Goal: Task Accomplishment & Management: Use online tool/utility

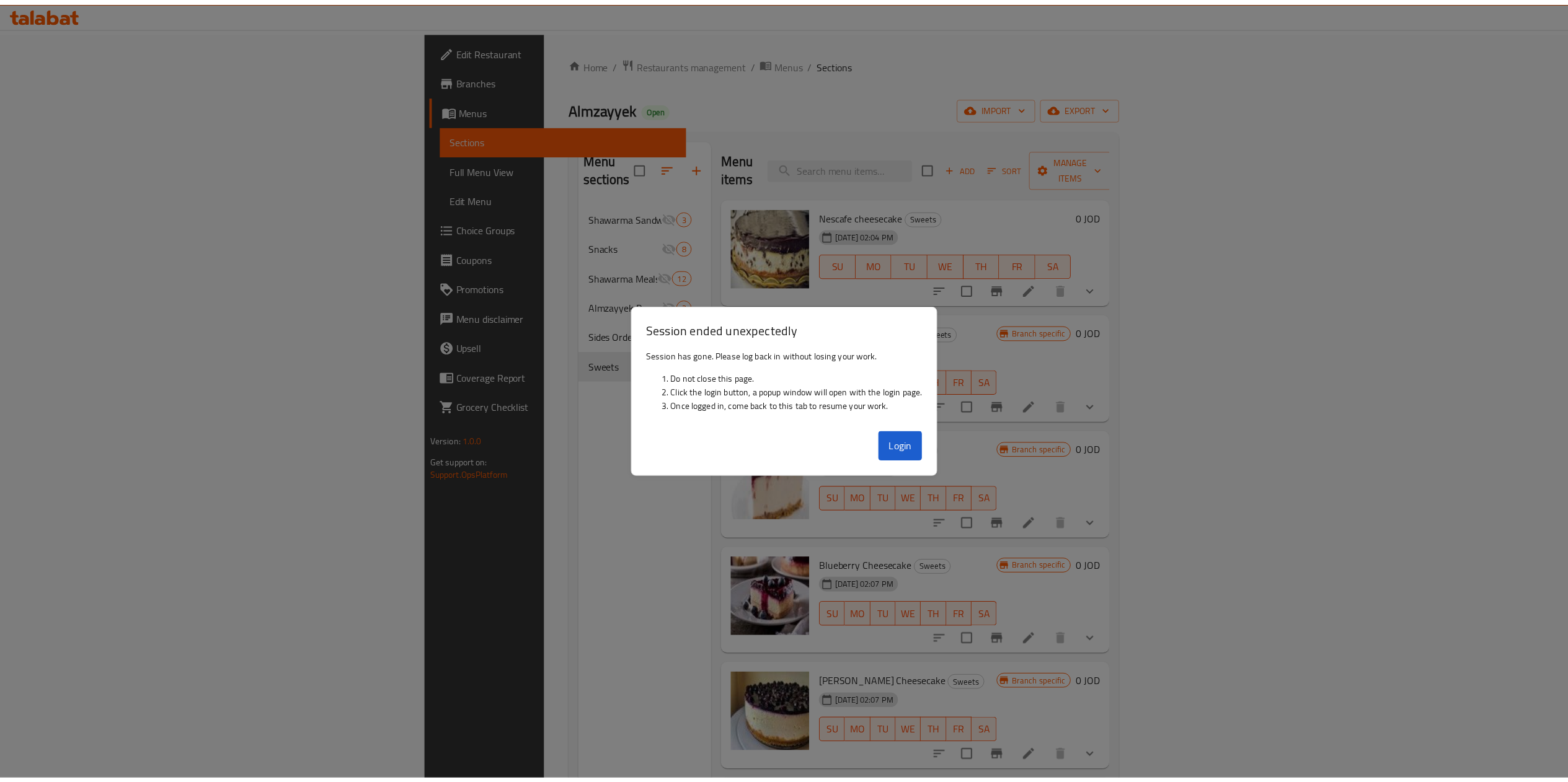
scroll to position [183, 0]
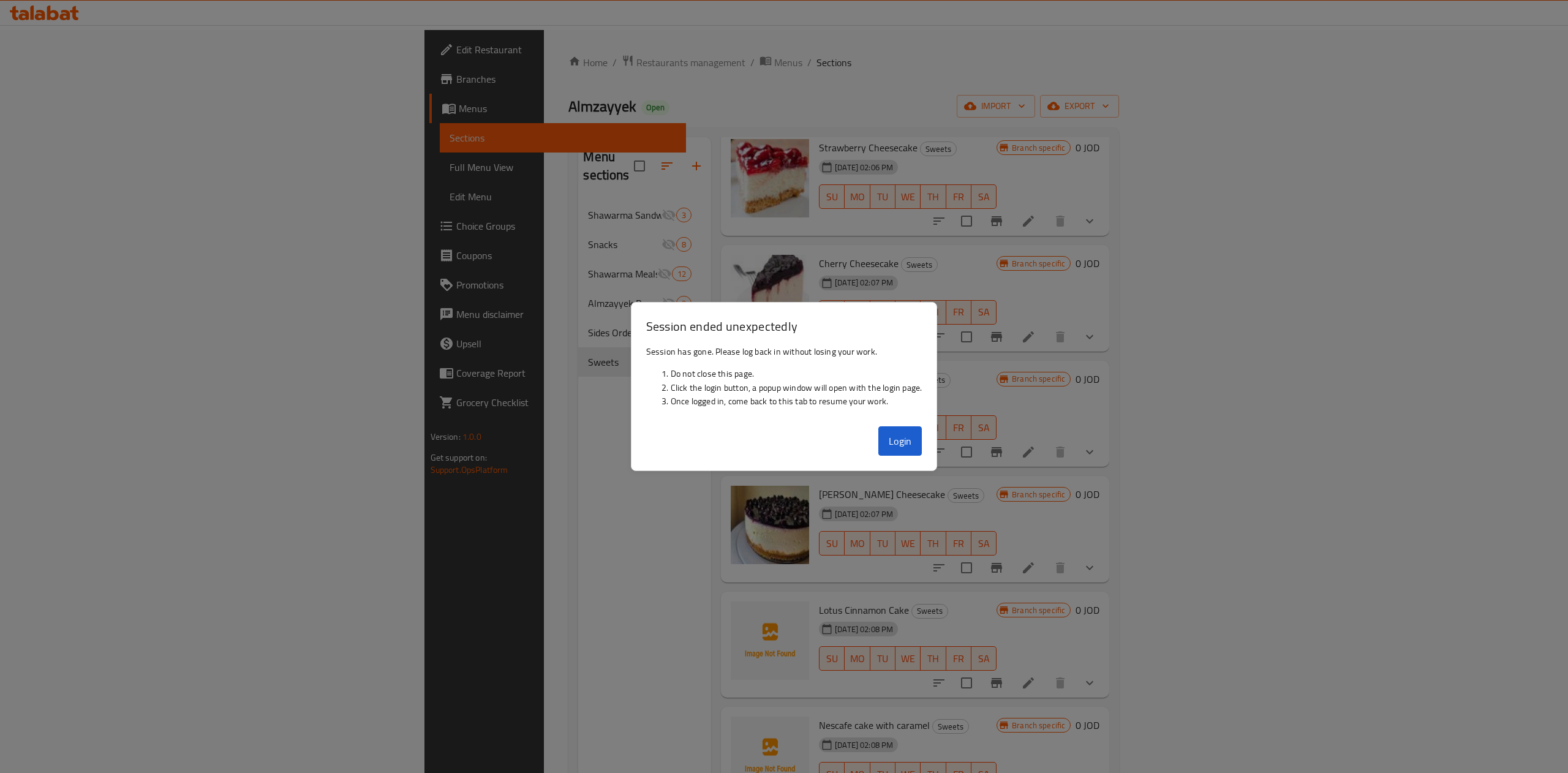
click at [904, 433] on button "Login" at bounding box center [900, 441] width 44 height 29
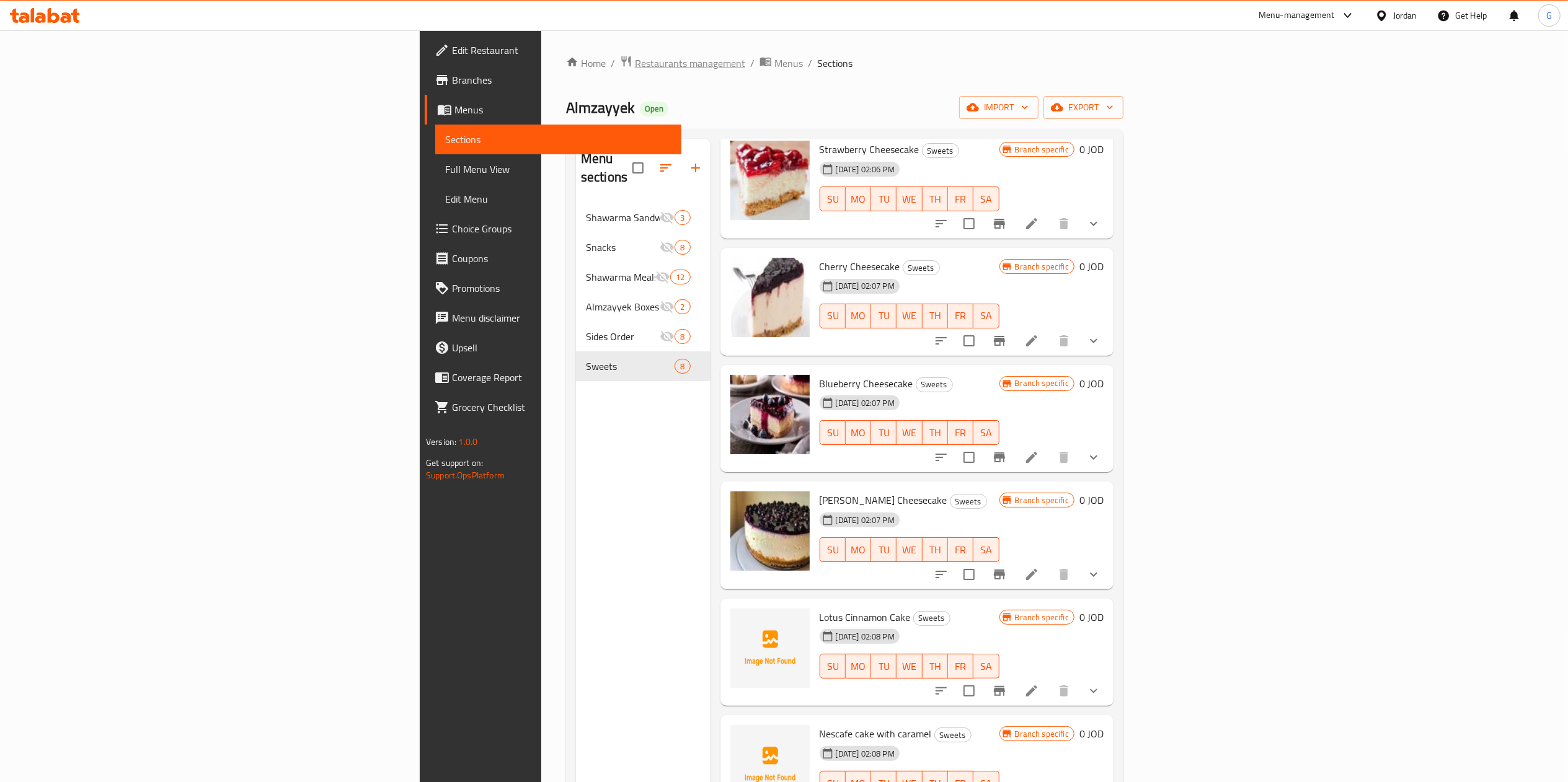
click at [635, 65] on span "Restaurants management" at bounding box center [690, 64] width 110 height 15
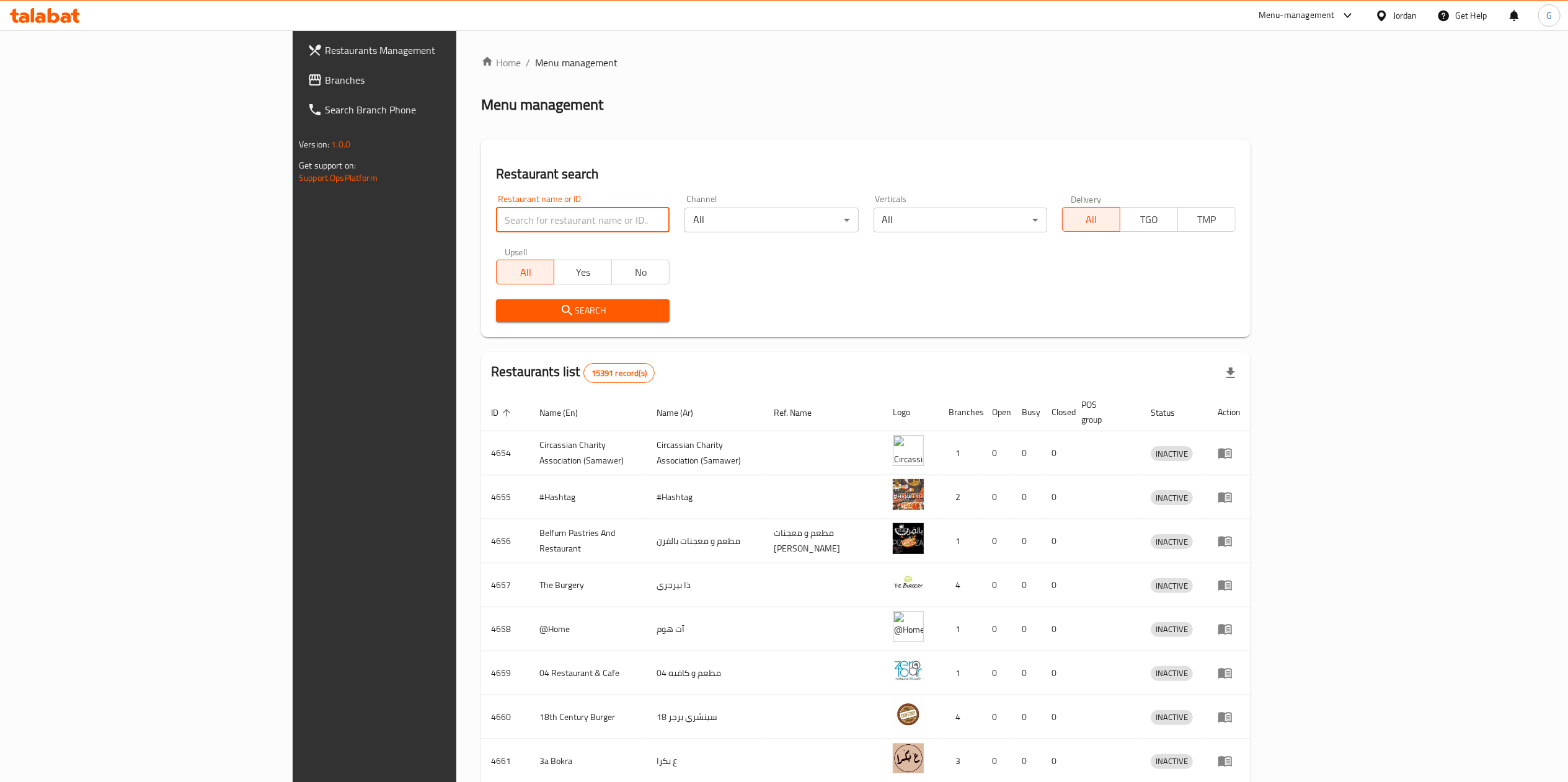
click at [496, 220] on input "search" at bounding box center [583, 220] width 174 height 25
type input "الخاثر"
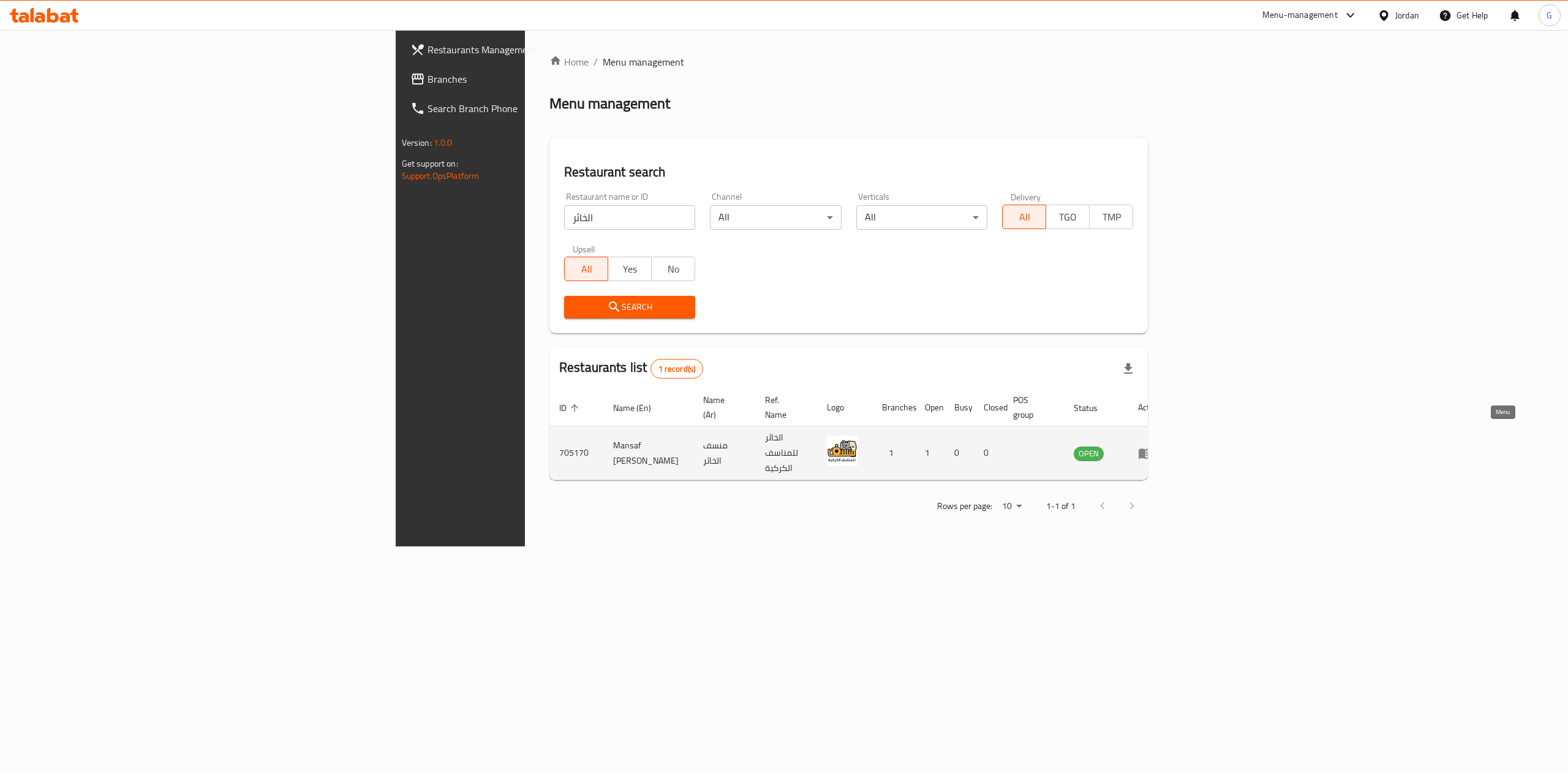
click at [1152, 446] on icon "enhanced table" at bounding box center [1146, 454] width 15 height 15
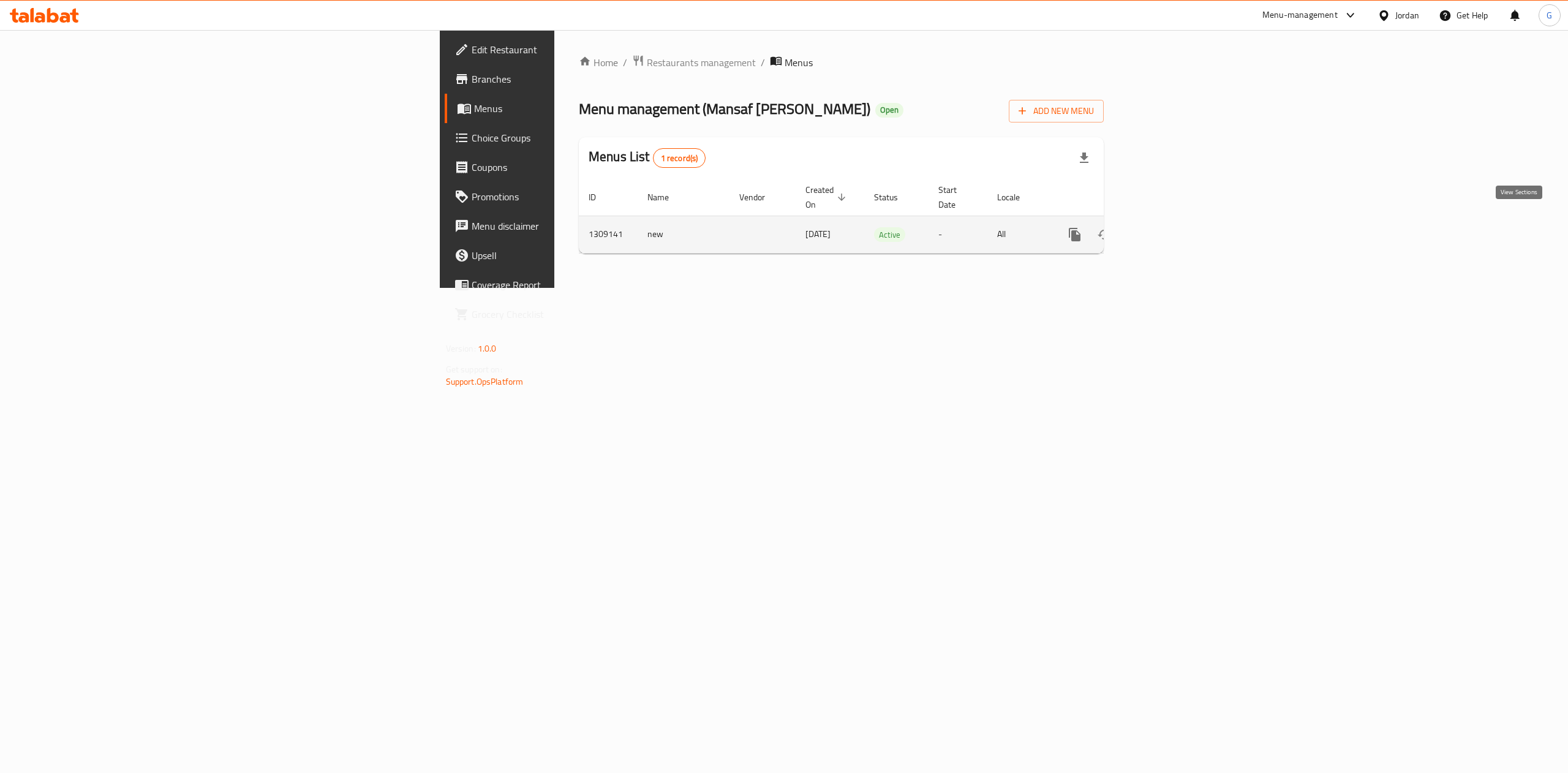
click at [1171, 227] on icon "enhanced table" at bounding box center [1163, 235] width 15 height 15
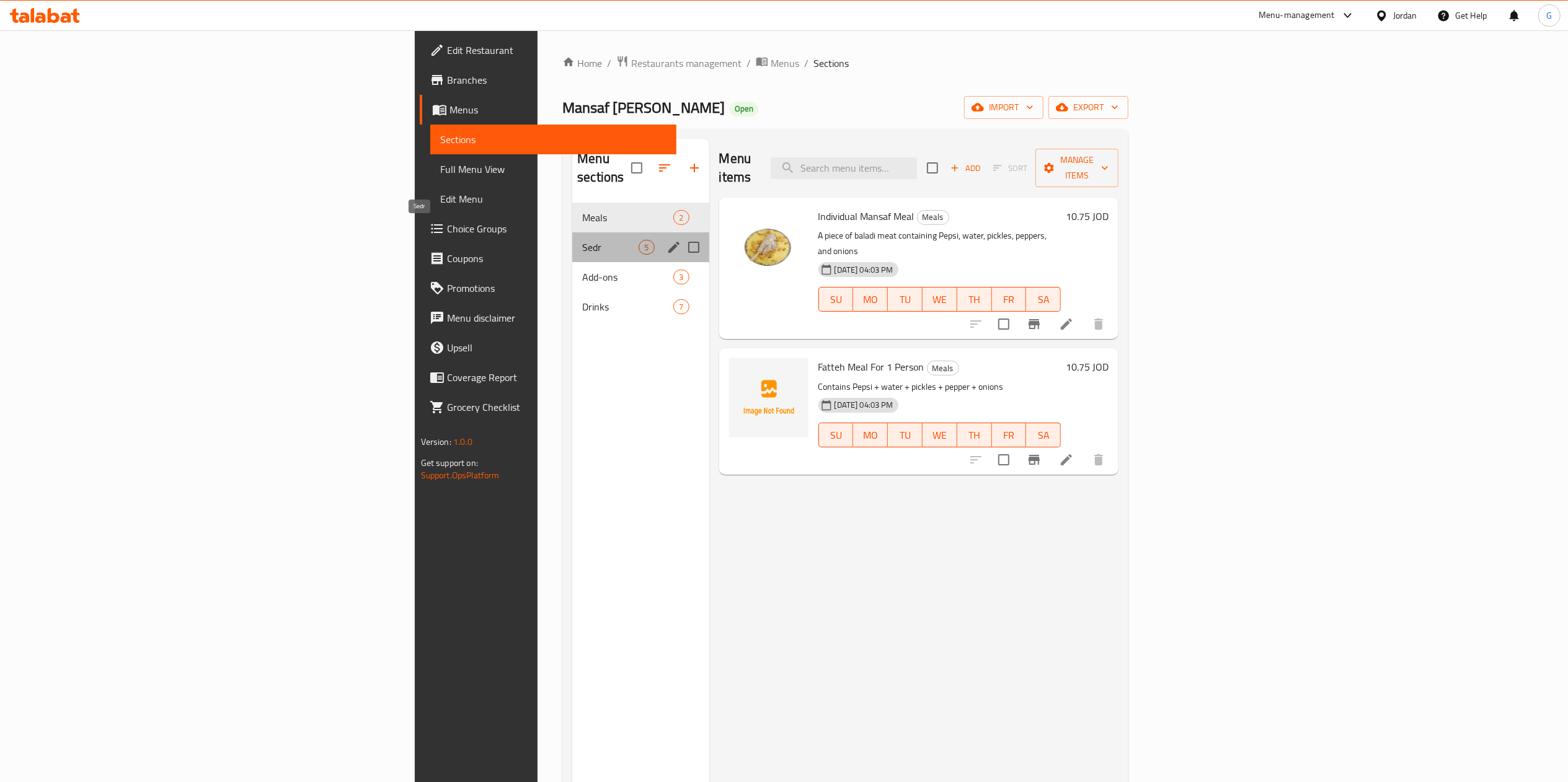
click at [582, 240] on span "Sedr" at bounding box center [610, 248] width 57 height 15
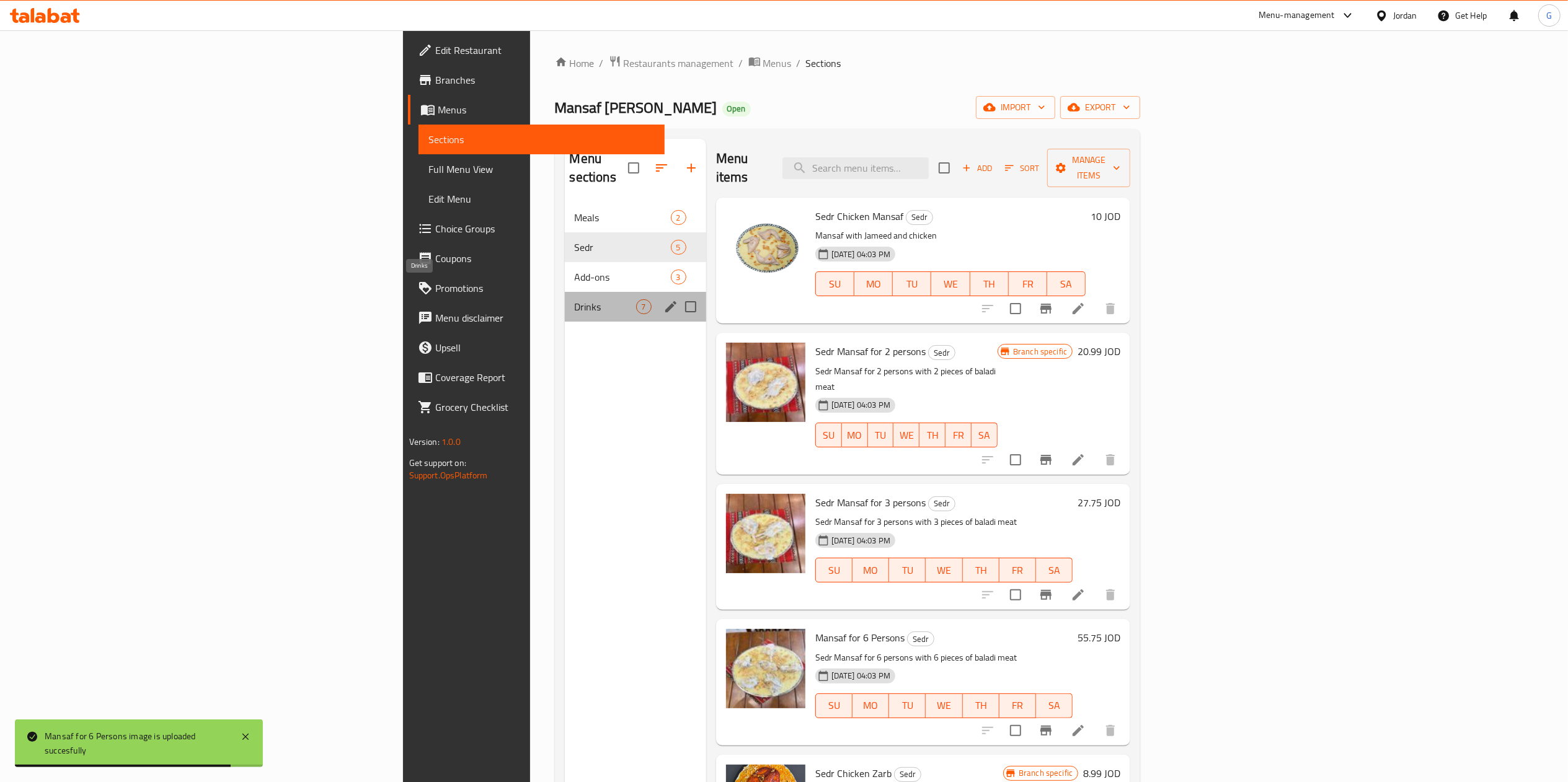
click at [575, 299] on span "Drinks" at bounding box center [606, 307] width 61 height 15
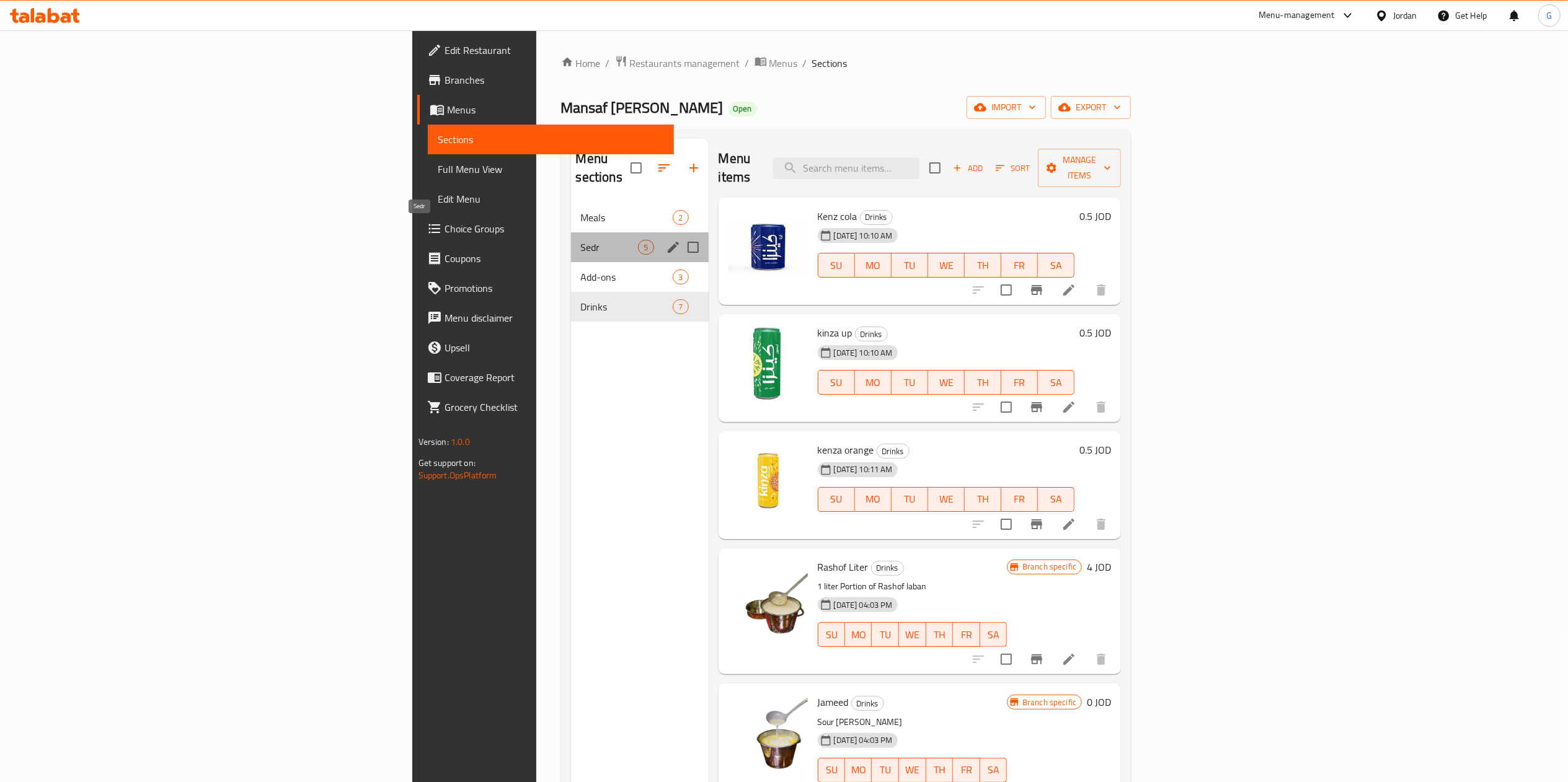
click at [581, 240] on span "Sedr" at bounding box center [610, 248] width 58 height 15
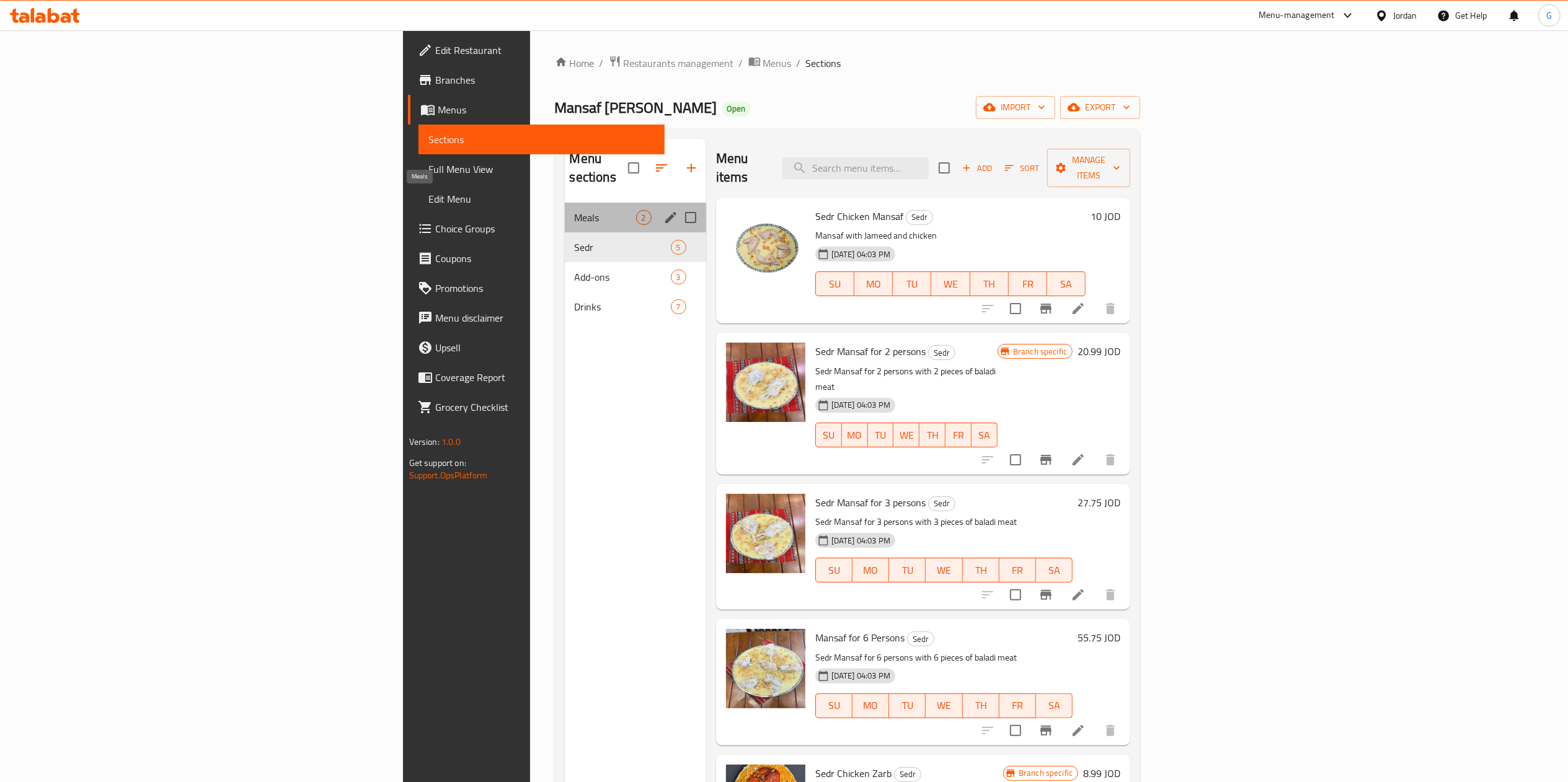
click at [575, 210] on span "Meals" at bounding box center [606, 218] width 61 height 15
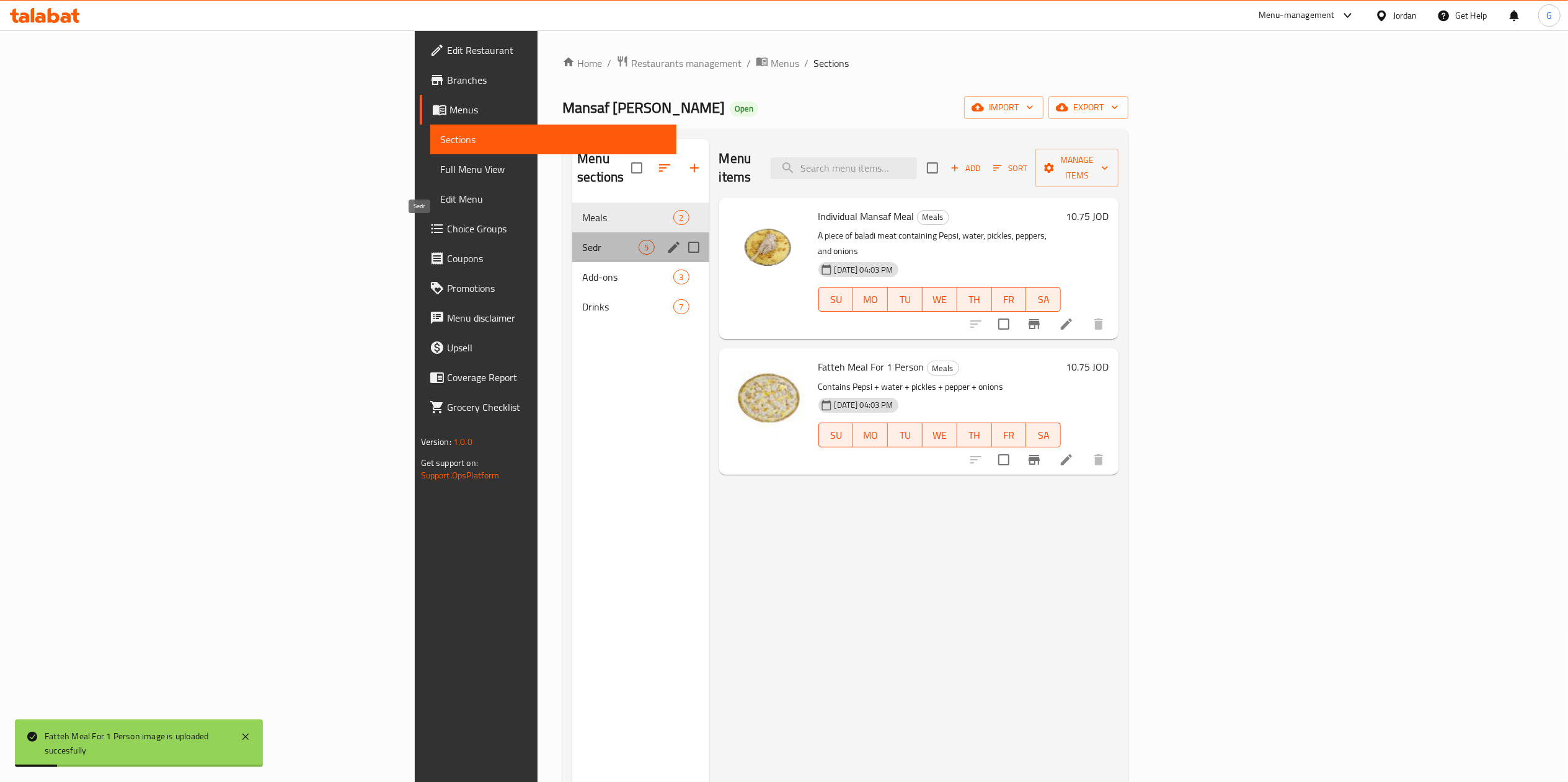
click at [582, 240] on span "Sedr" at bounding box center [610, 248] width 57 height 15
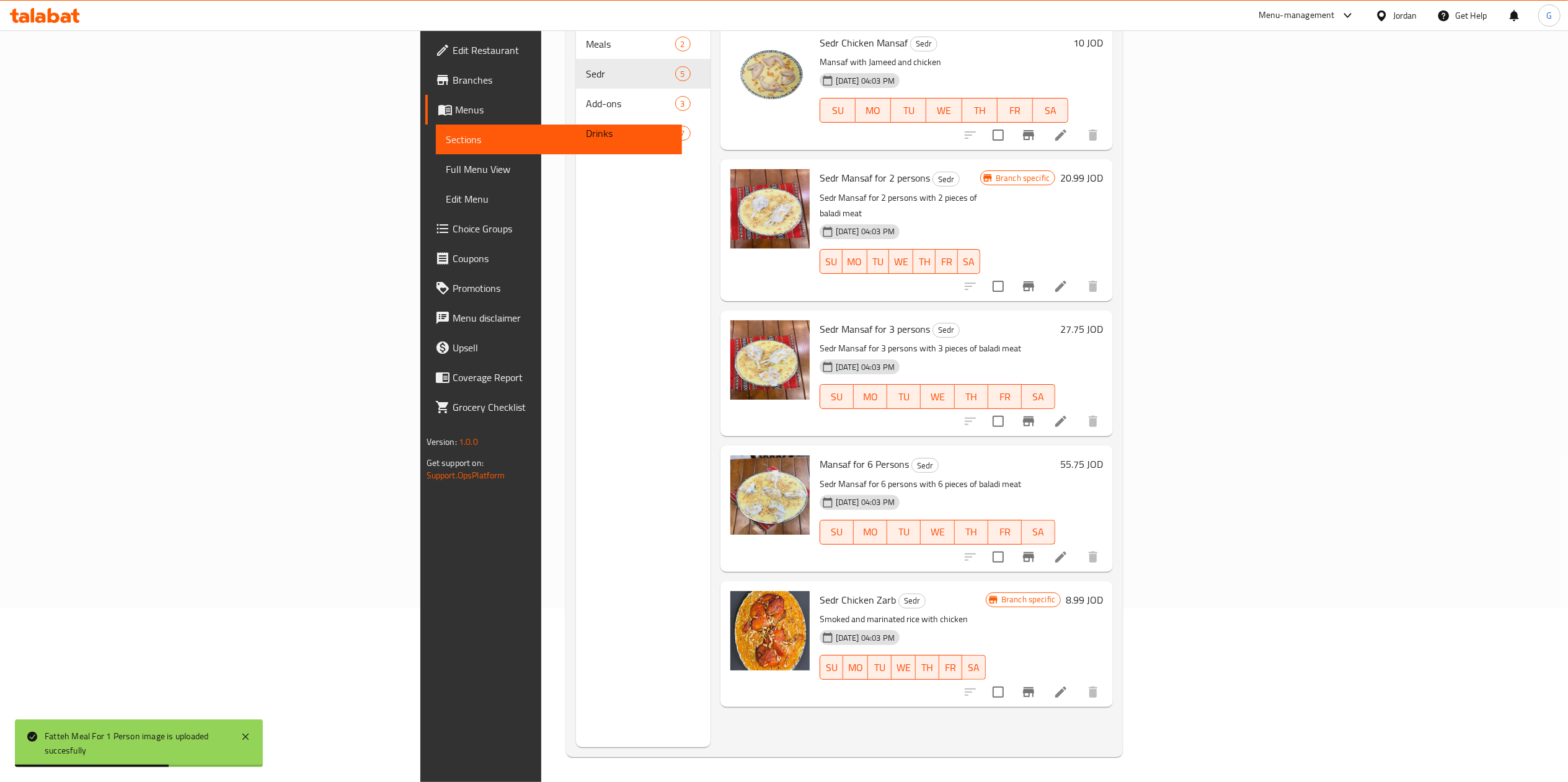
scroll to position [3, 0]
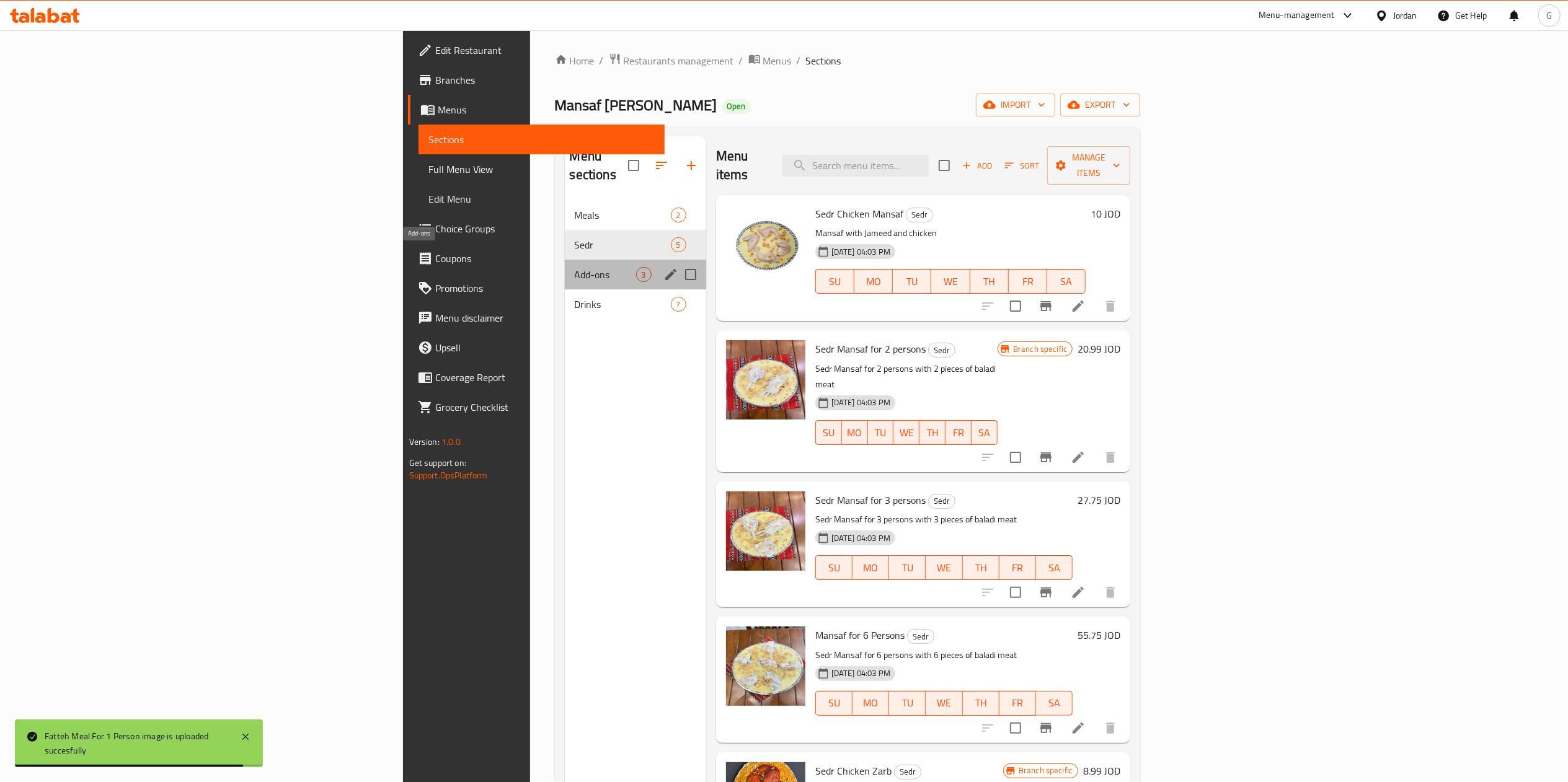
click at [575, 267] on span "Add-ons" at bounding box center [606, 275] width 61 height 15
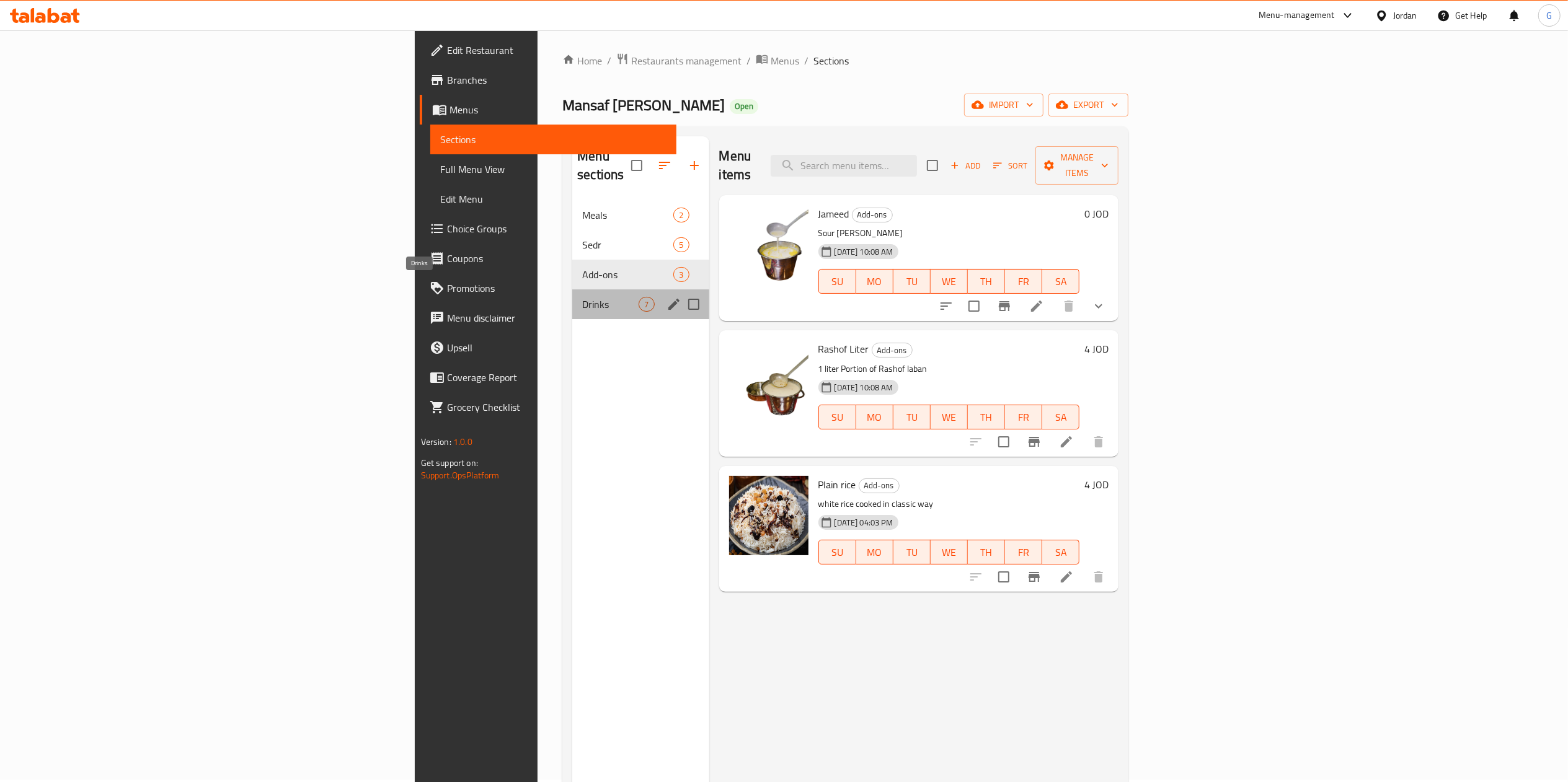
click at [582, 297] on span "Drinks" at bounding box center [610, 304] width 57 height 15
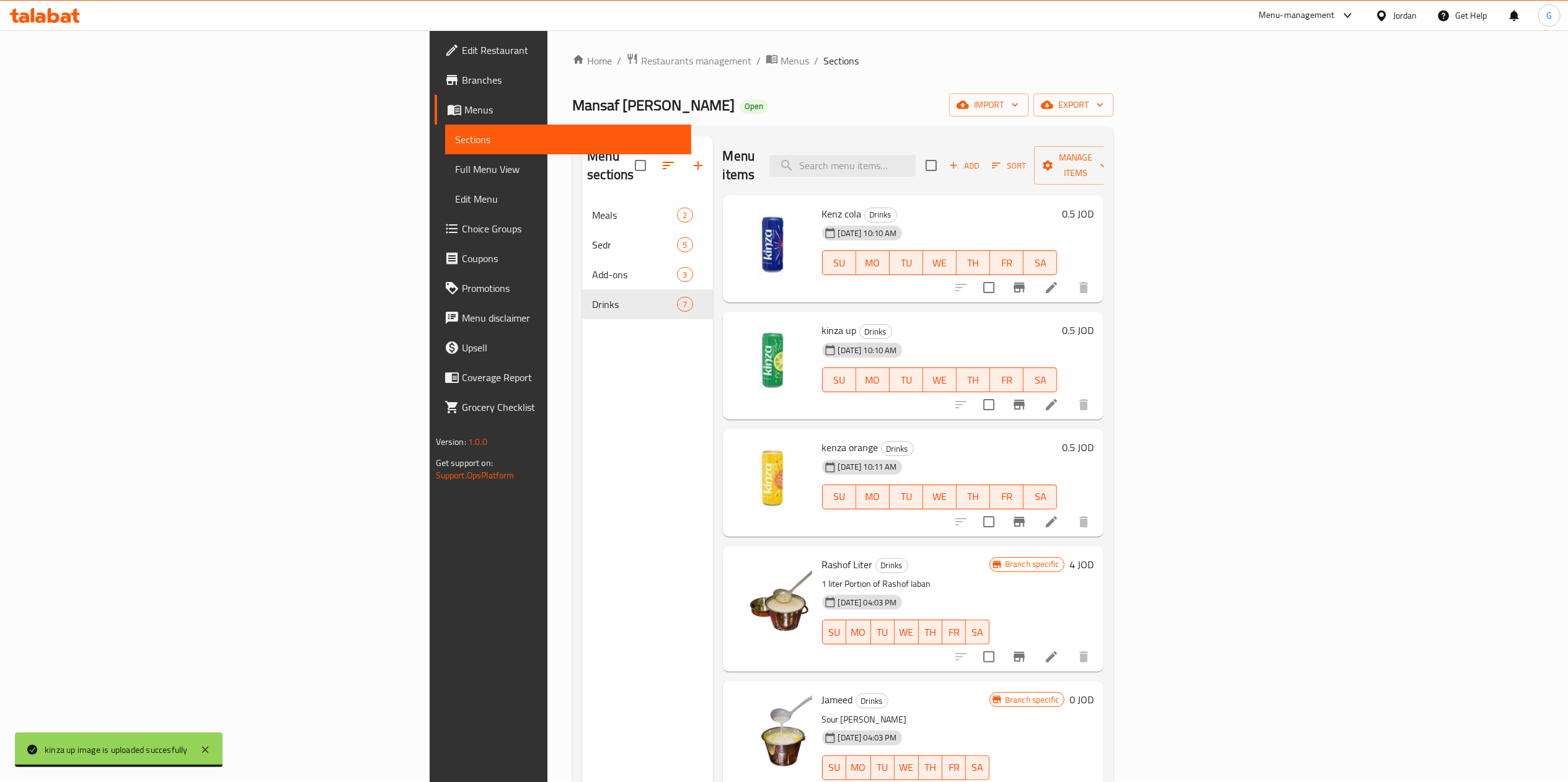
click at [582, 488] on div "Menu sections Meals 2 Sedr 5 Add-ons 3 Drinks 7" at bounding box center [647, 528] width 130 height 782
click at [981, 159] on span "Add" at bounding box center [964, 165] width 33 height 14
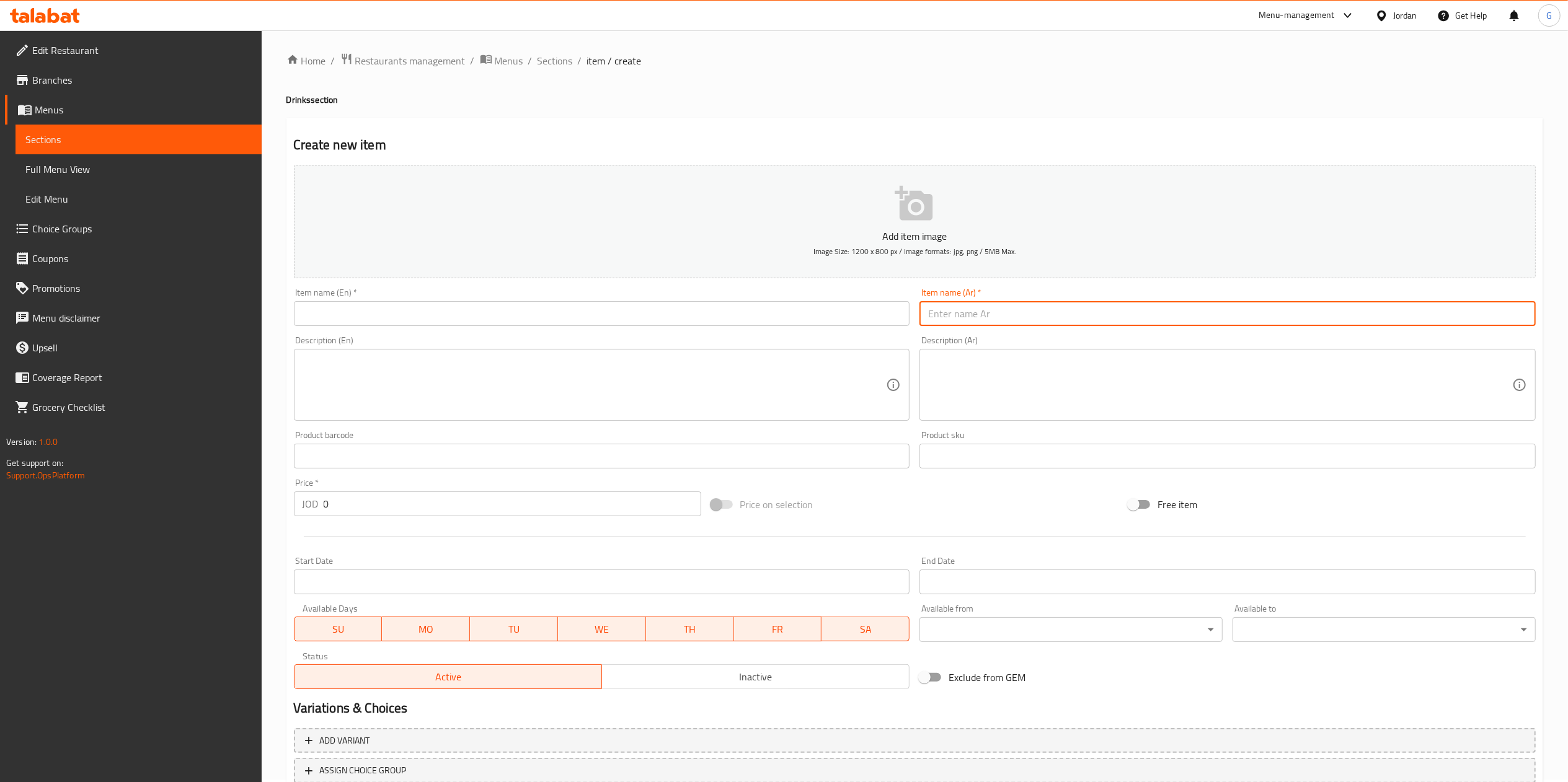
click at [986, 315] on input "text" at bounding box center [1228, 313] width 616 height 25
type input "كينزا كولا دايت"
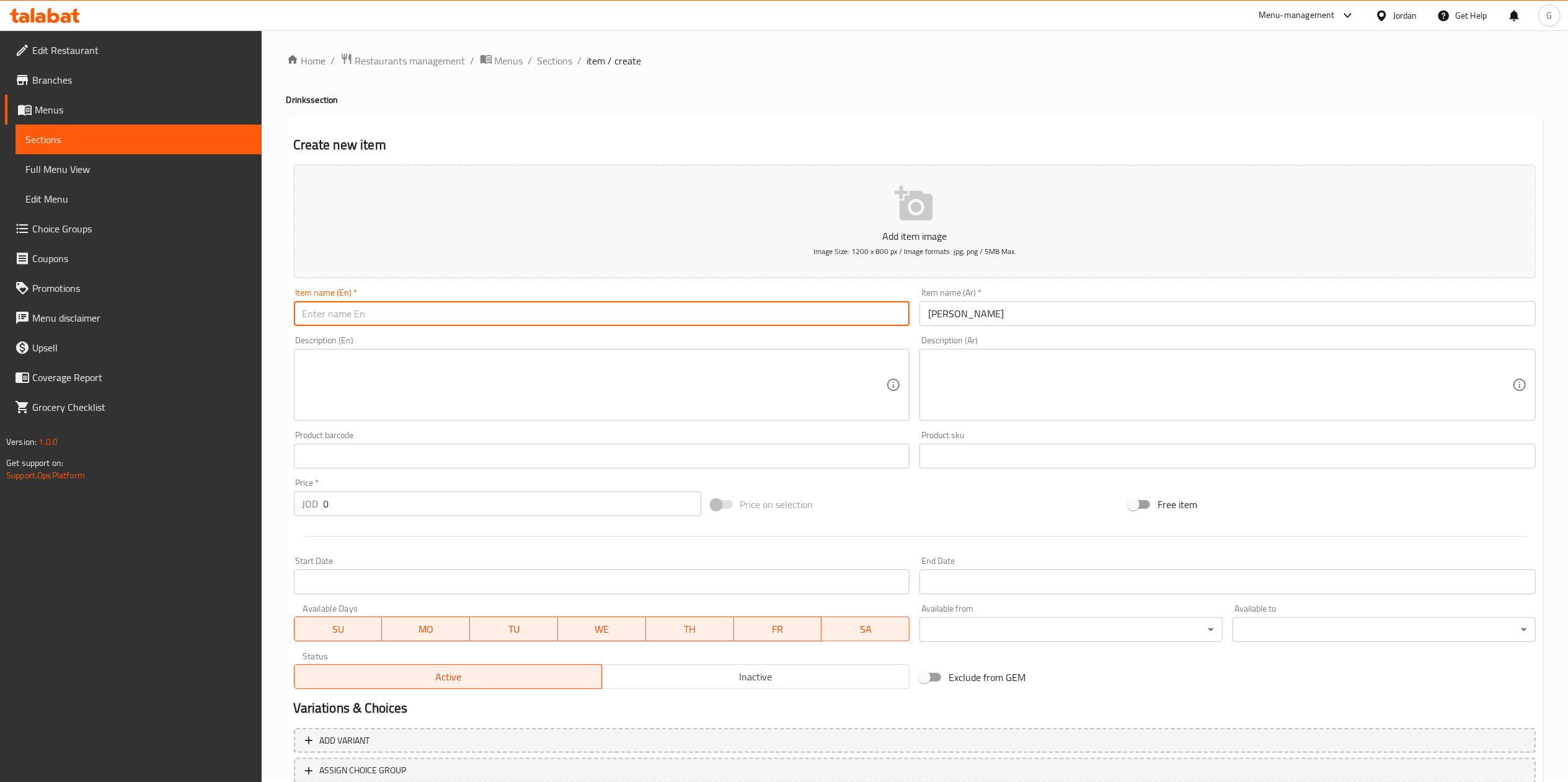
click at [809, 312] on input "text" at bounding box center [602, 313] width 616 height 25
paste input "Diet"
type input "Kenza cola Diet"
click at [367, 515] on input "0" at bounding box center [512, 504] width 378 height 25
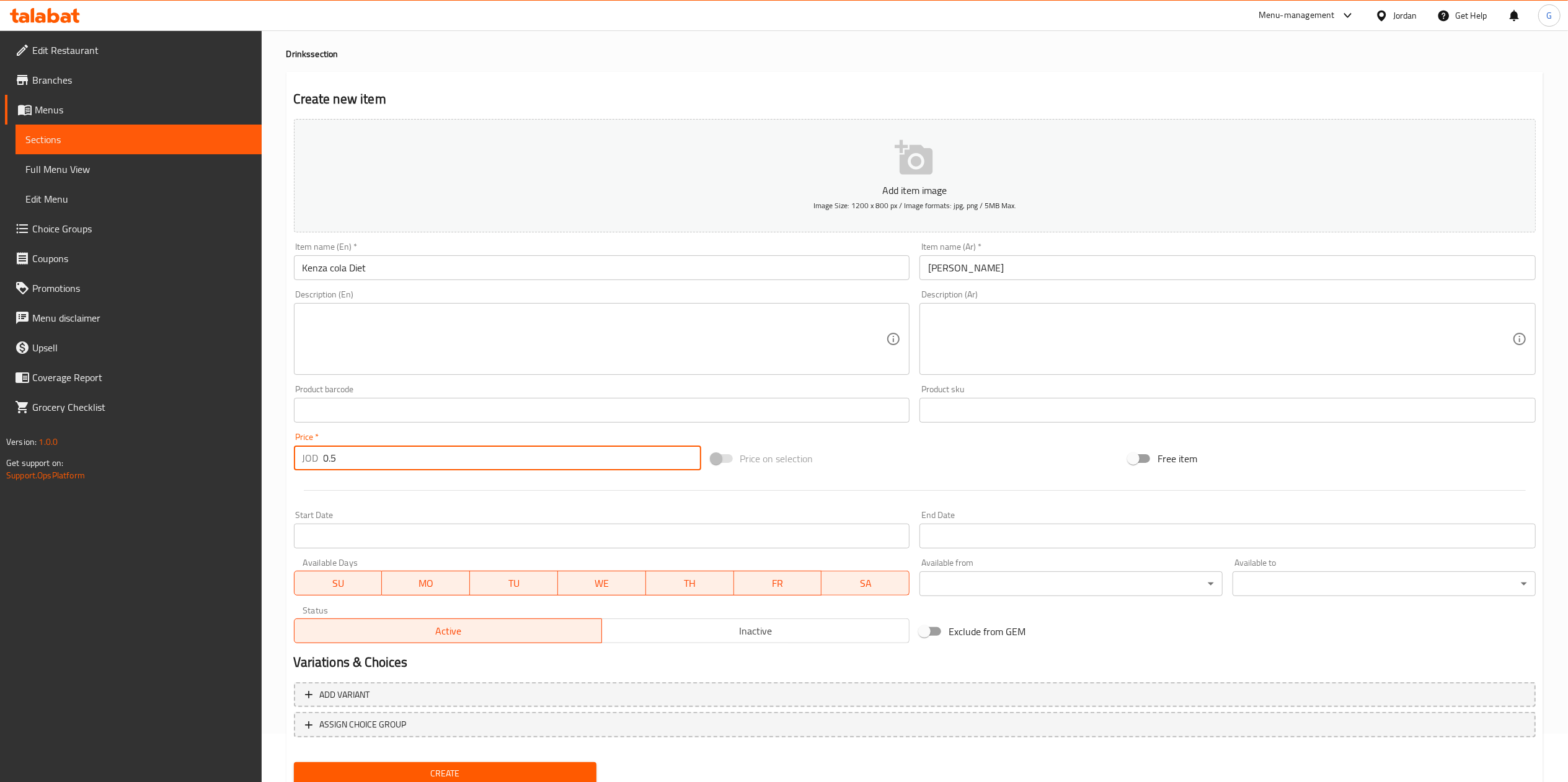
scroll to position [92, 0]
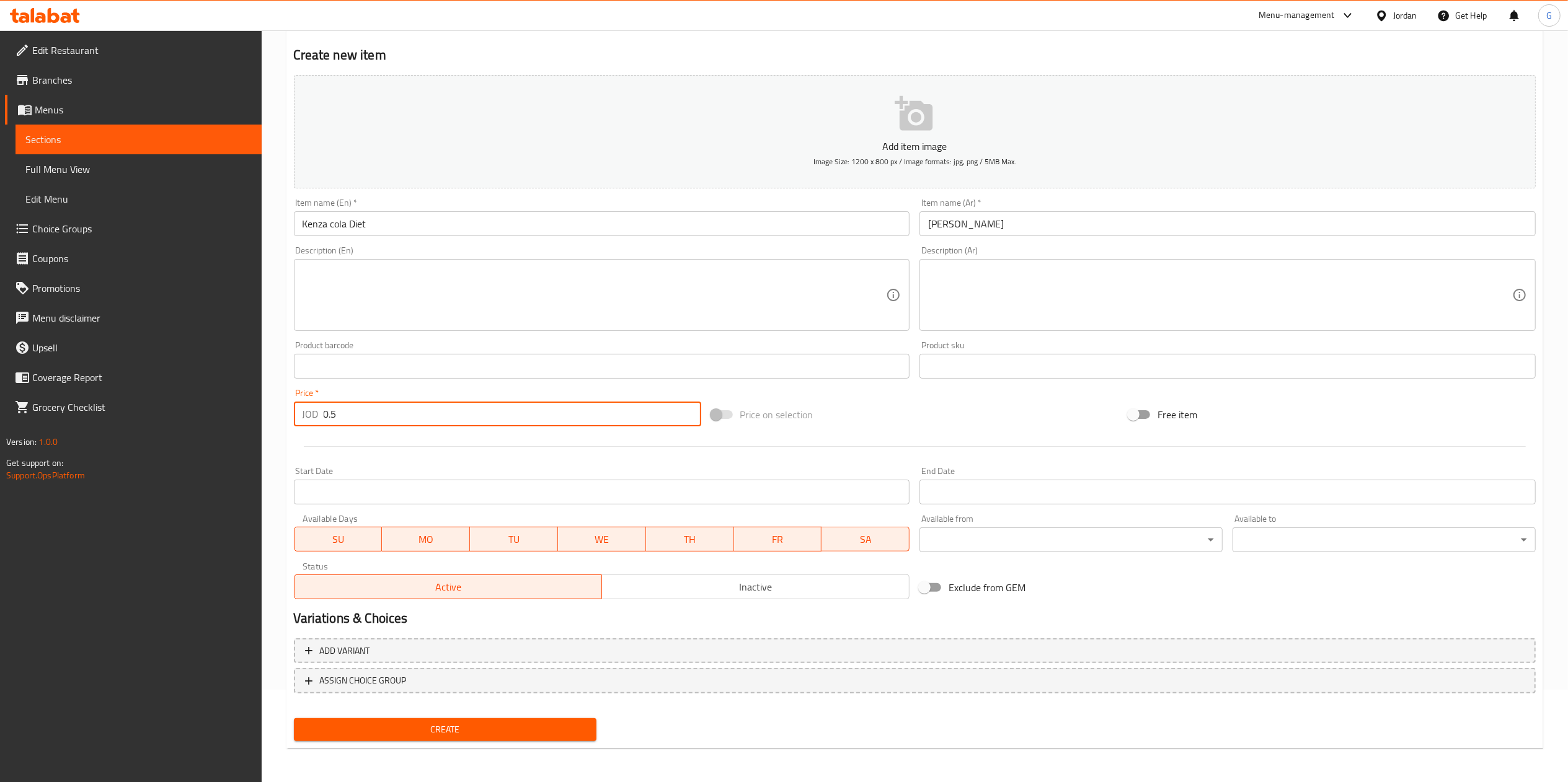
type input "0.5"
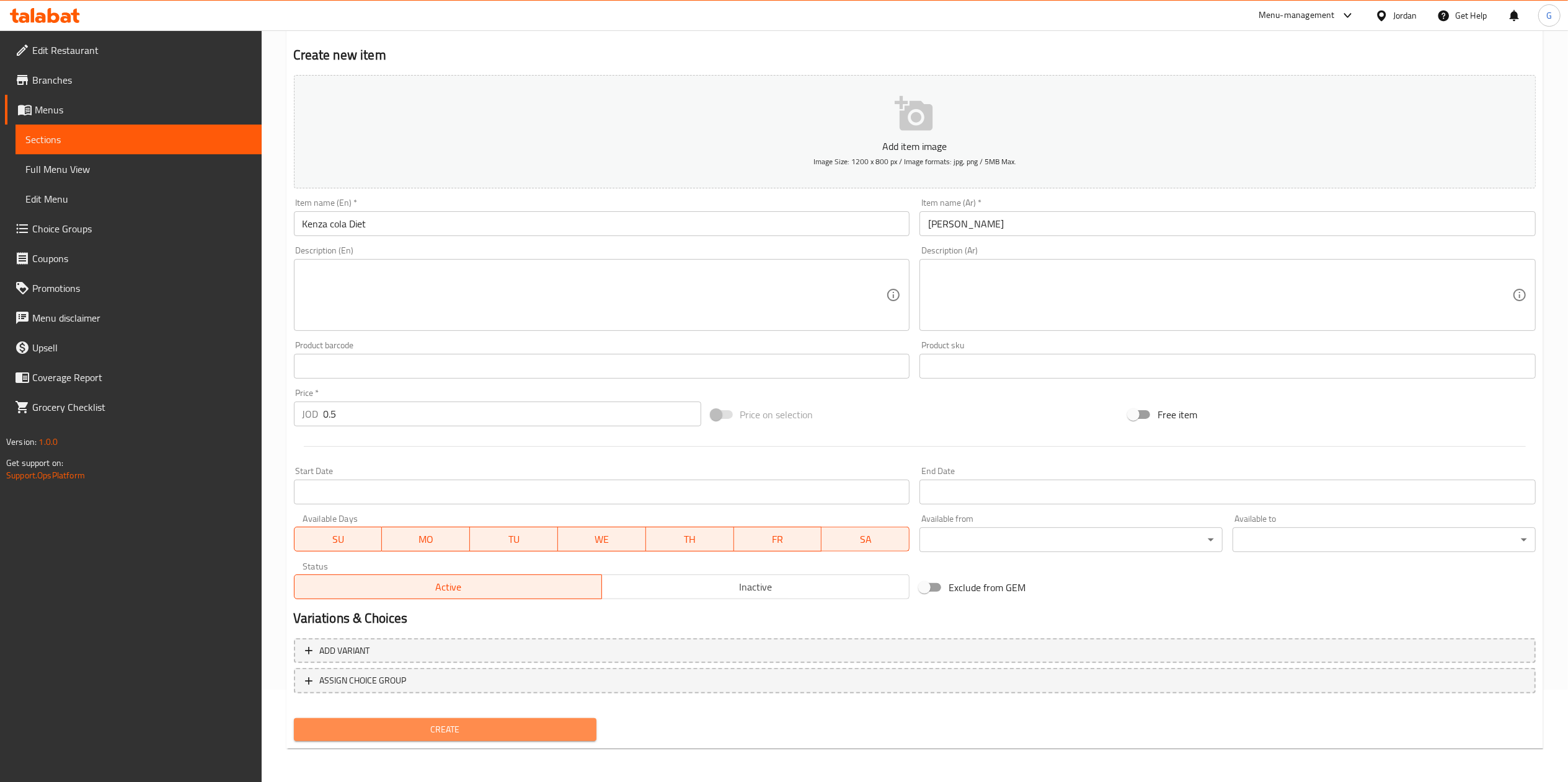
click at [517, 723] on span "Create" at bounding box center [445, 729] width 283 height 15
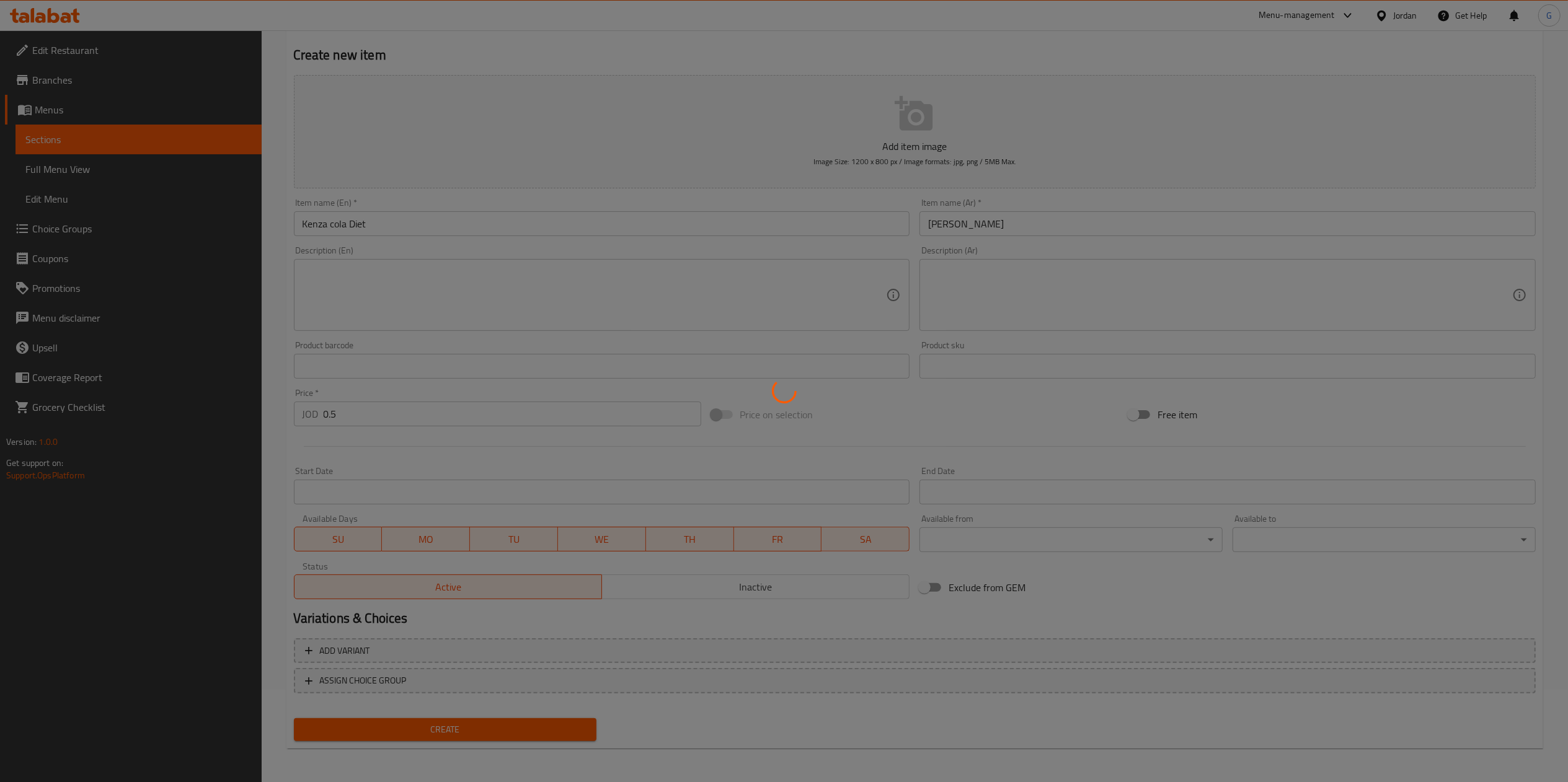
type input "0"
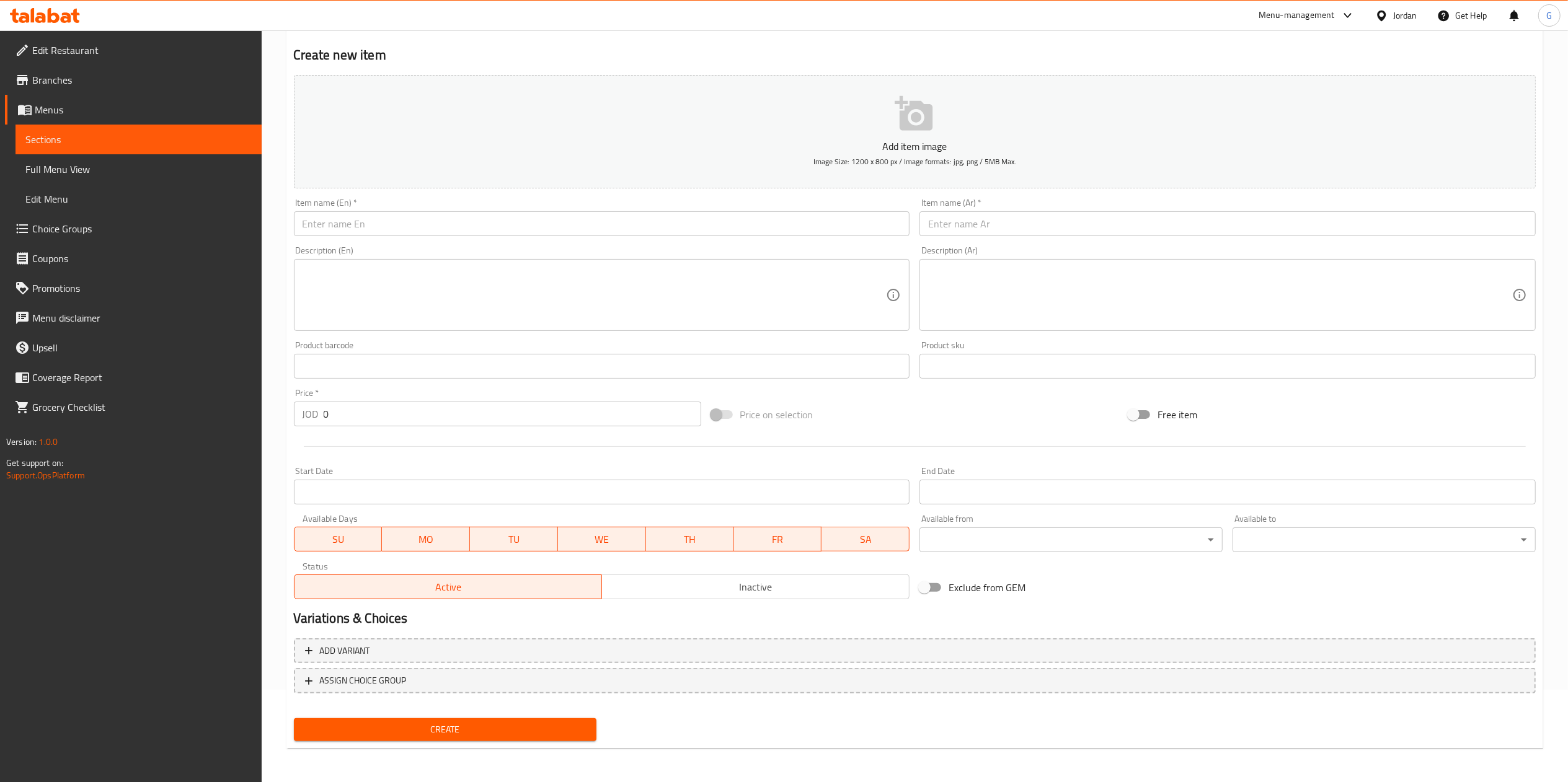
click at [83, 600] on div "Edit Restaurant Branches Menus Sections Full Menu View Edit Menu Choice Groups …" at bounding box center [131, 422] width 261 height 782
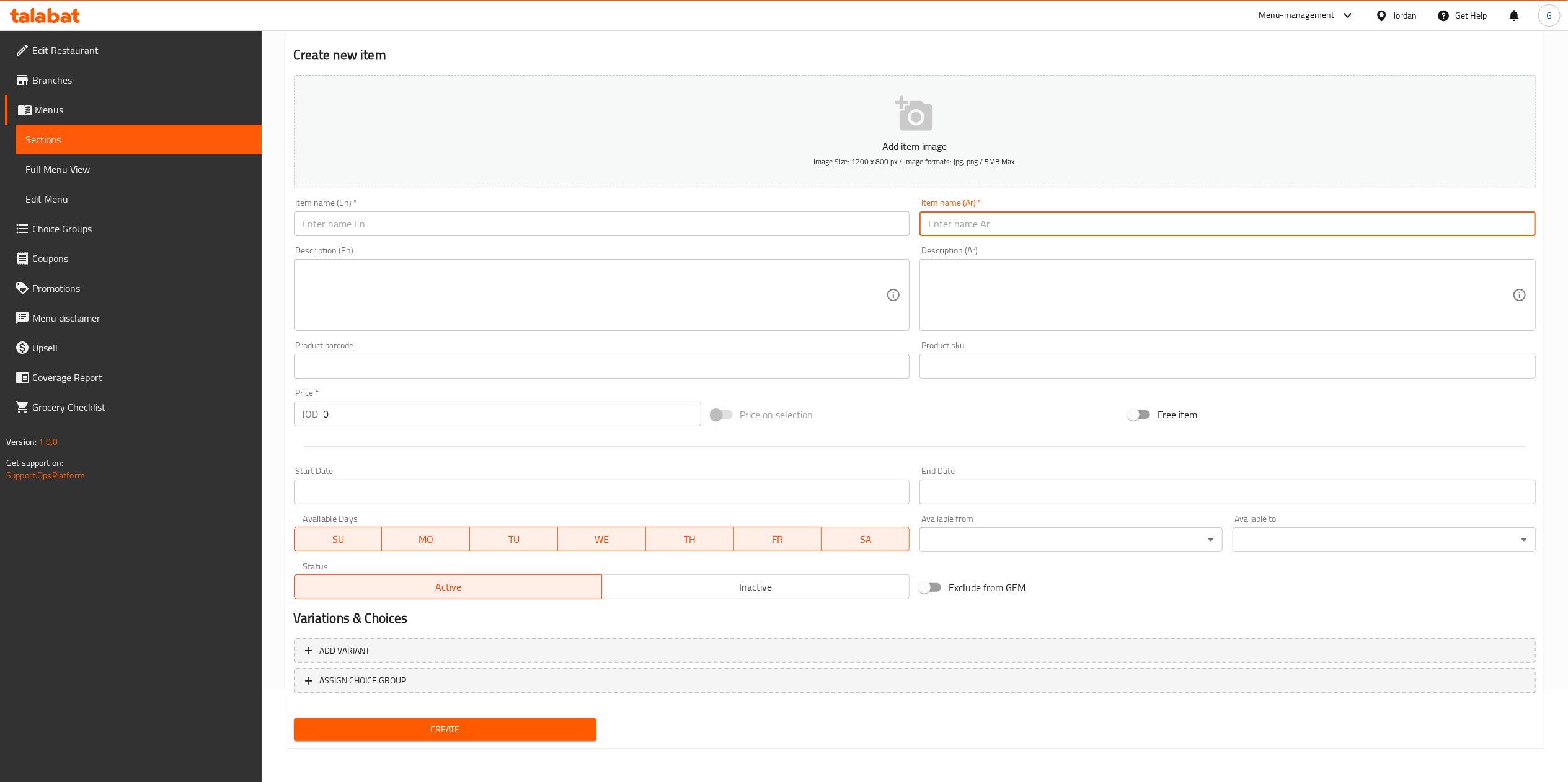
click at [965, 218] on input "text" at bounding box center [1228, 223] width 616 height 25
click at [968, 223] on input "مينزا اب زيرو" at bounding box center [1228, 223] width 616 height 25
type input "كينزا اب زيرو"
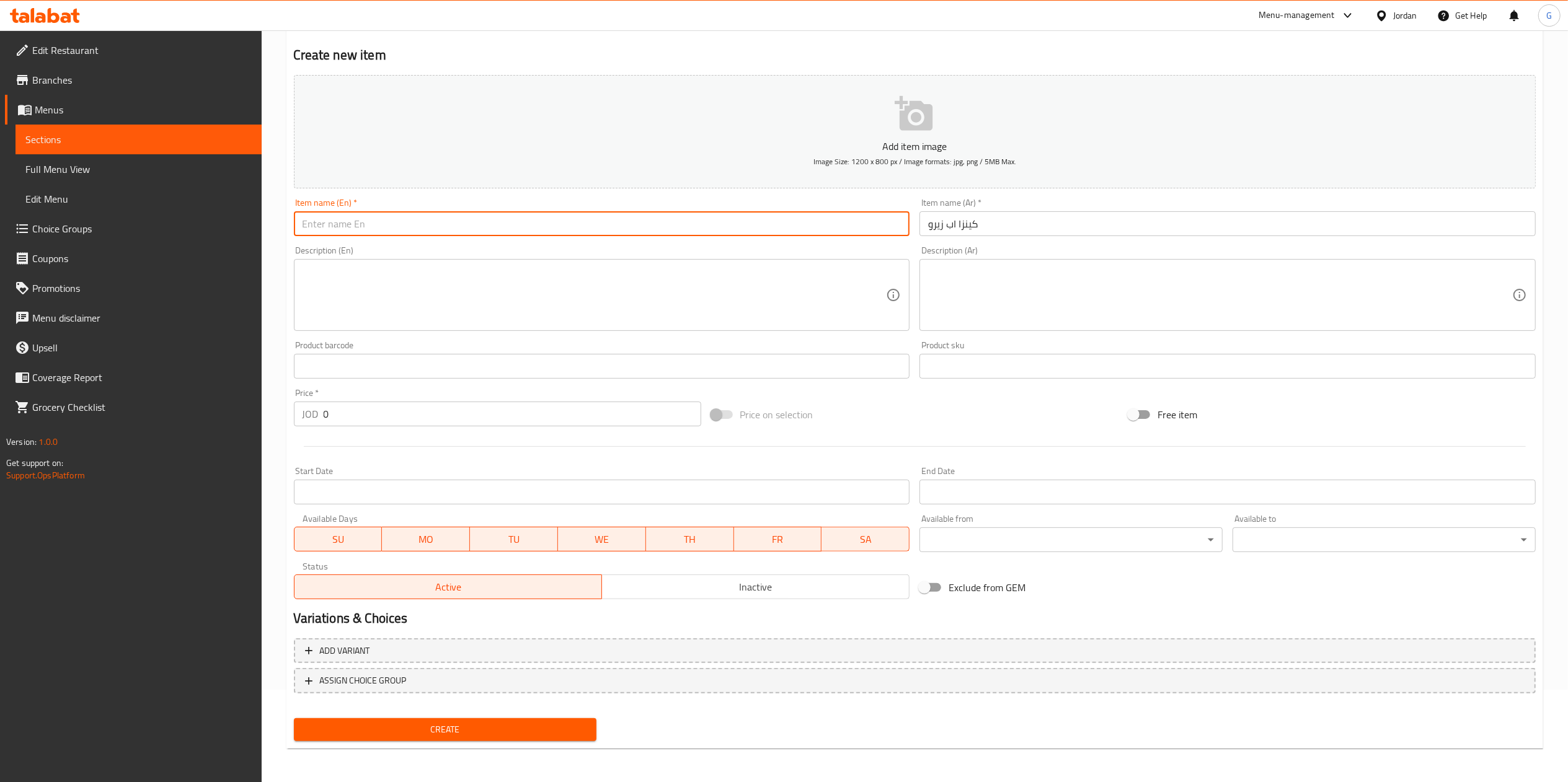
click at [708, 221] on input "text" at bounding box center [602, 223] width 616 height 25
type input "kenza up zero"
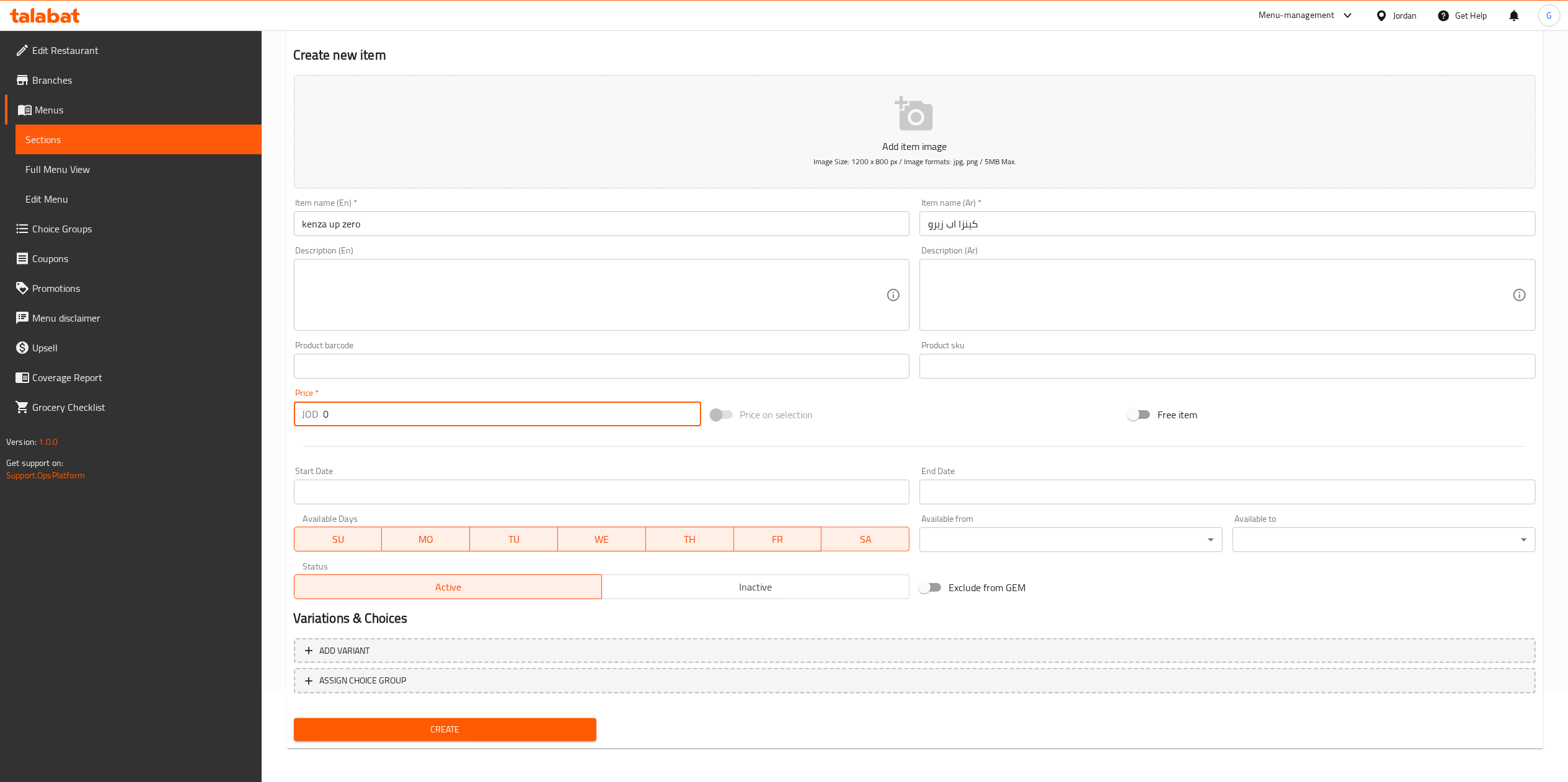
click at [422, 418] on input "0" at bounding box center [512, 414] width 378 height 25
type input "0.5"
click at [478, 725] on span "Create" at bounding box center [445, 729] width 283 height 15
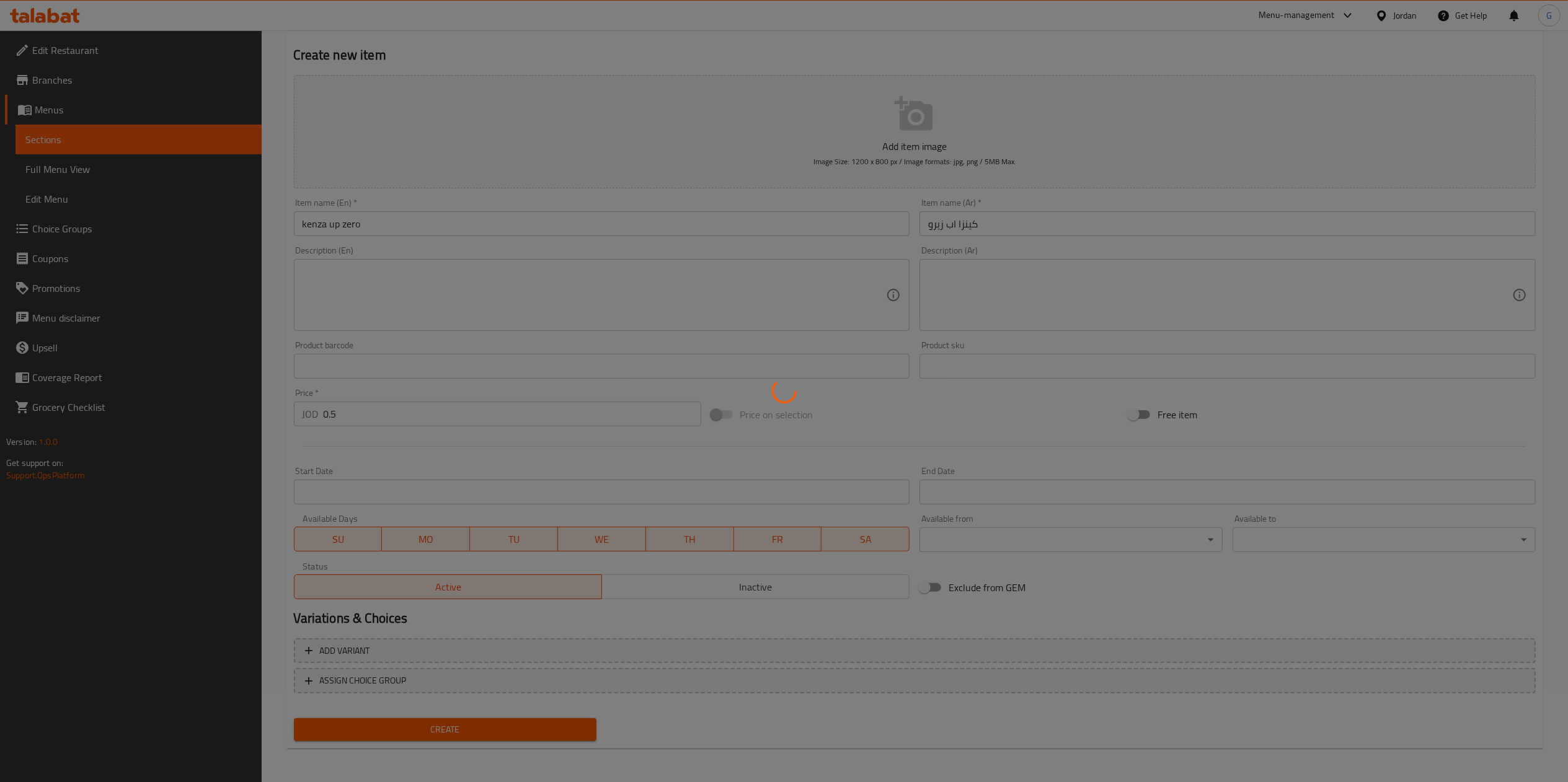
type input "0"
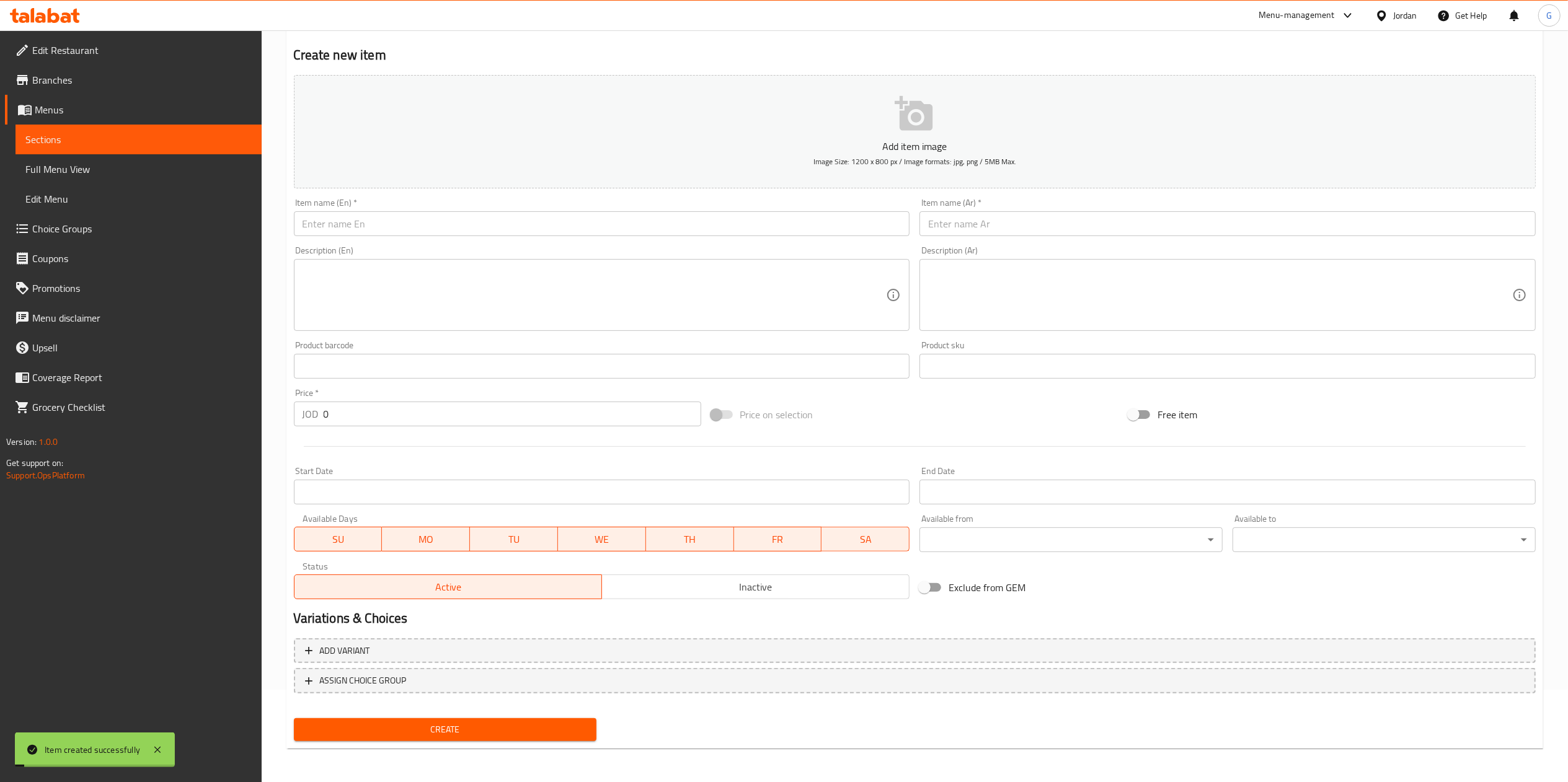
scroll to position [0, 0]
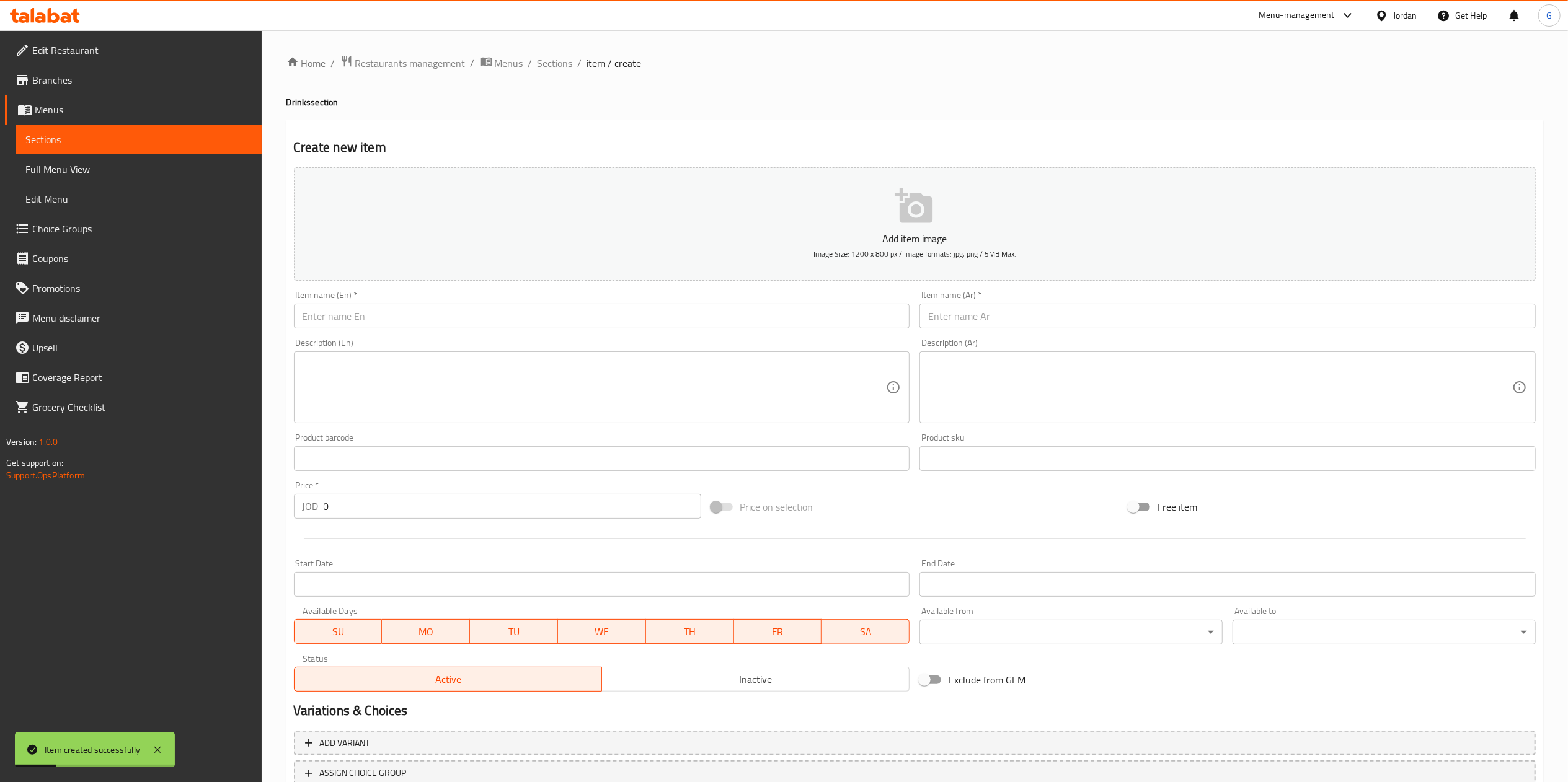
click at [554, 69] on span "Sections" at bounding box center [556, 64] width 36 height 15
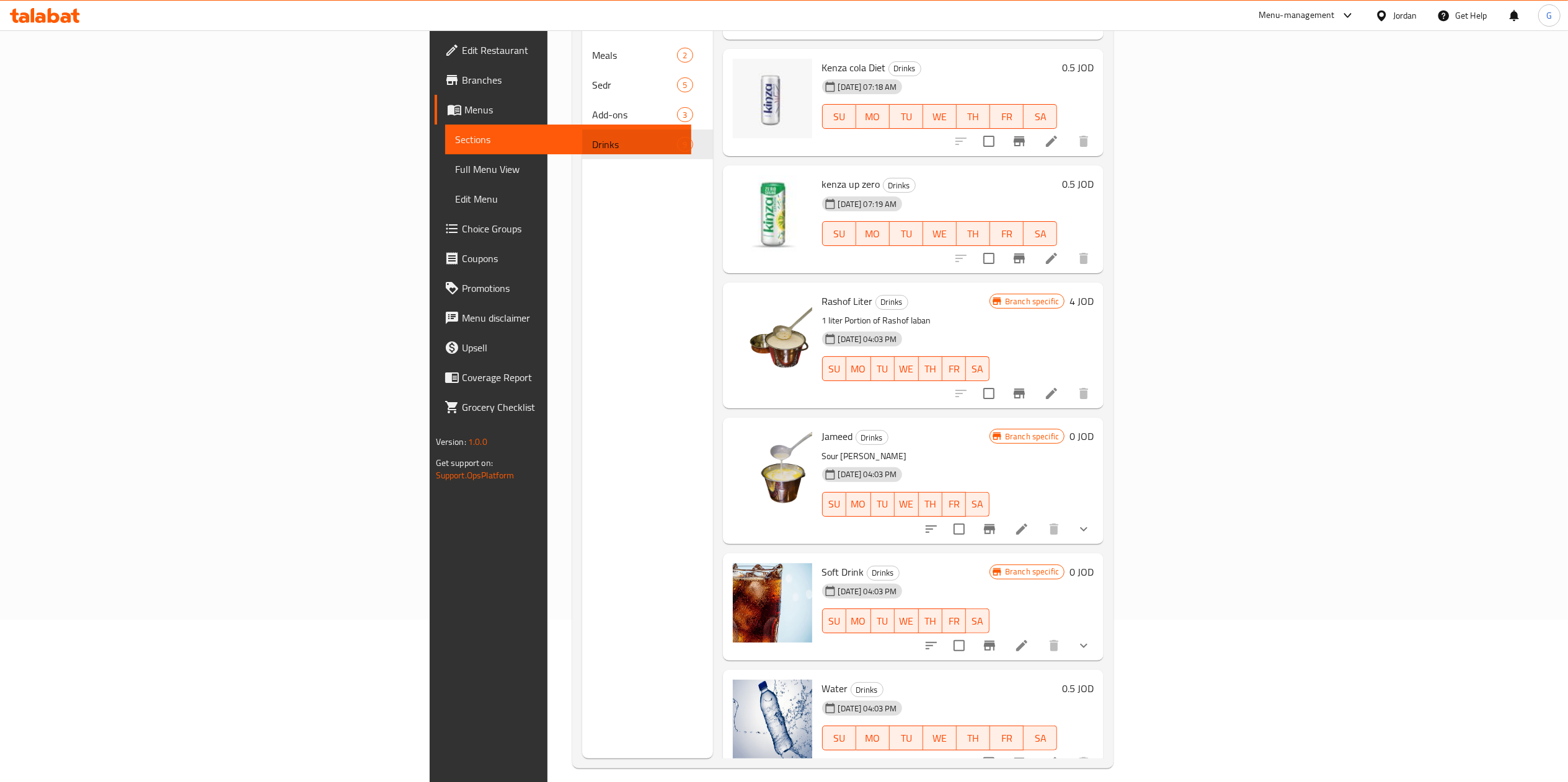
scroll to position [174, 0]
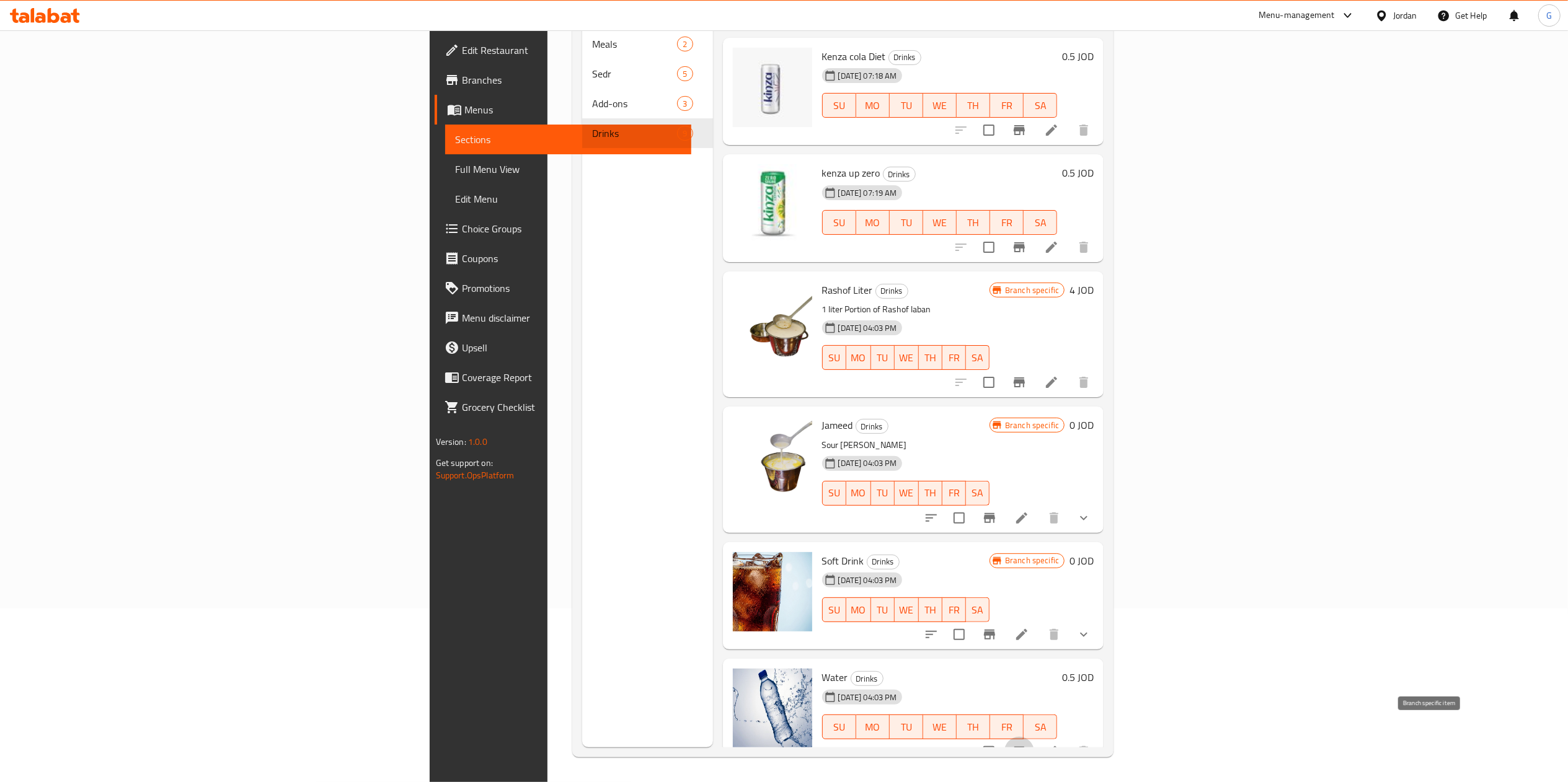
click at [1025, 747] on icon "Branch-specific-item" at bounding box center [1019, 752] width 11 height 10
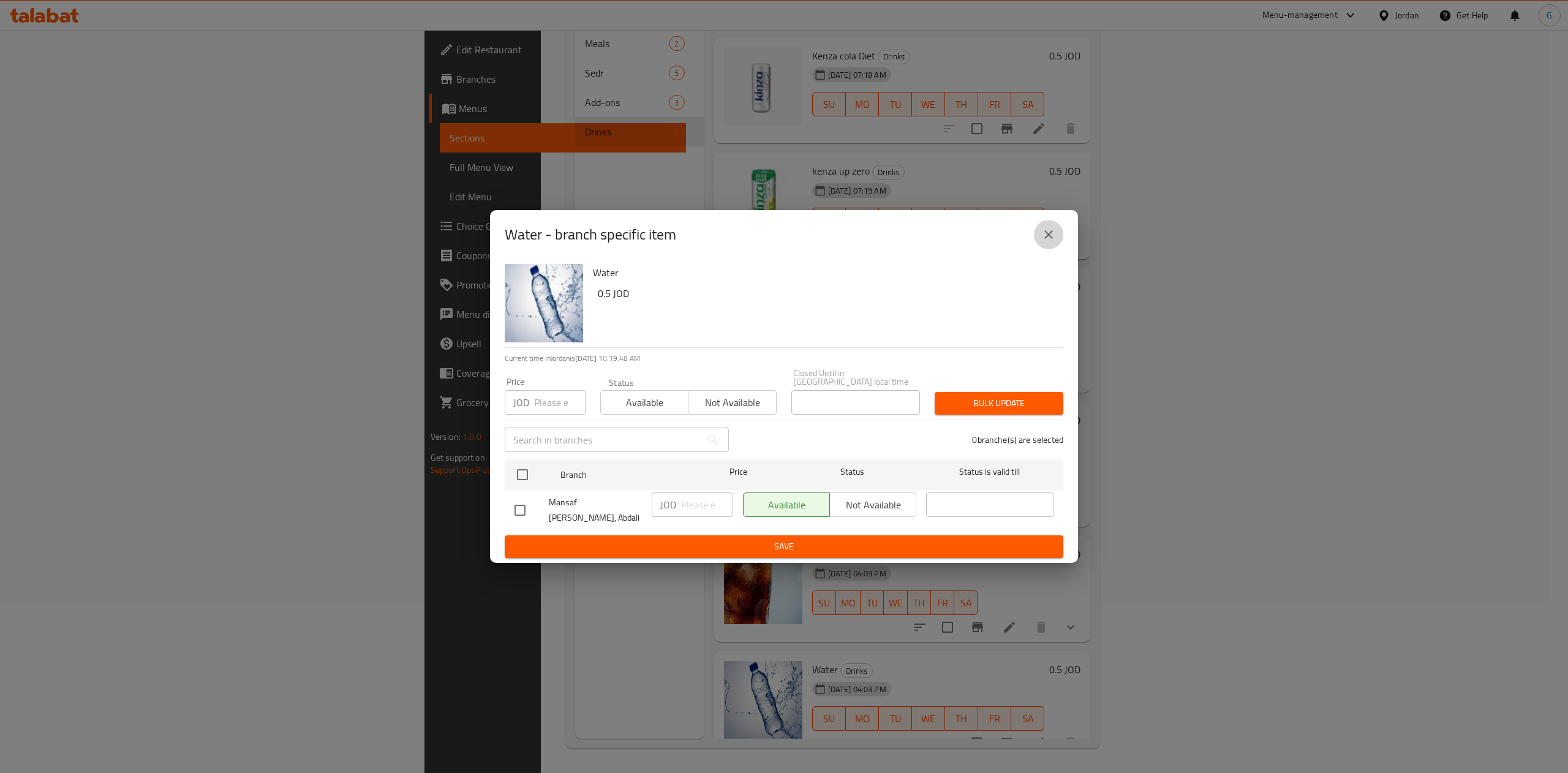
click at [1058, 249] on button "close" at bounding box center [1048, 234] width 29 height 29
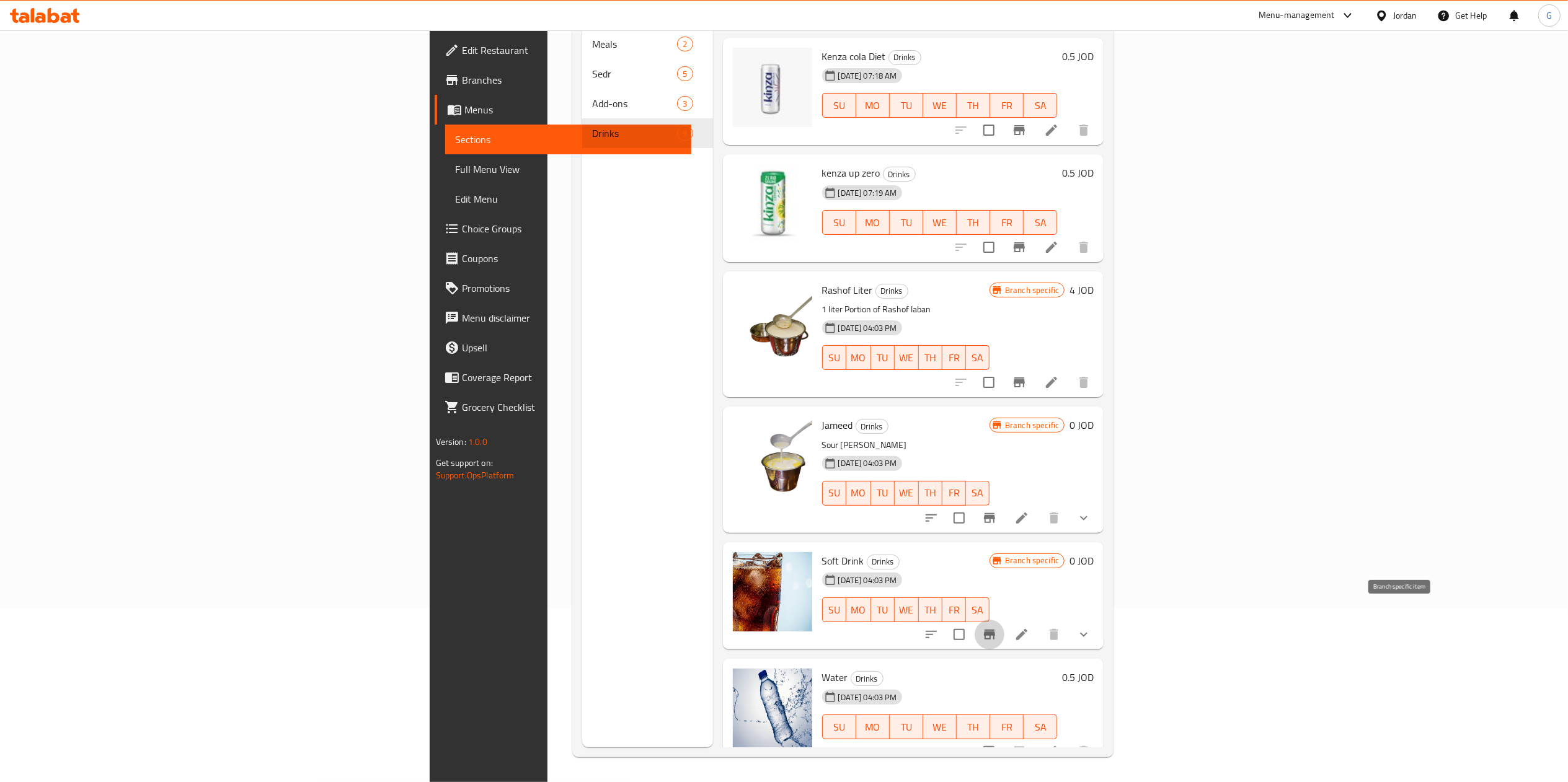
click at [997, 628] on icon "Branch-specific-item" at bounding box center [990, 635] width 15 height 15
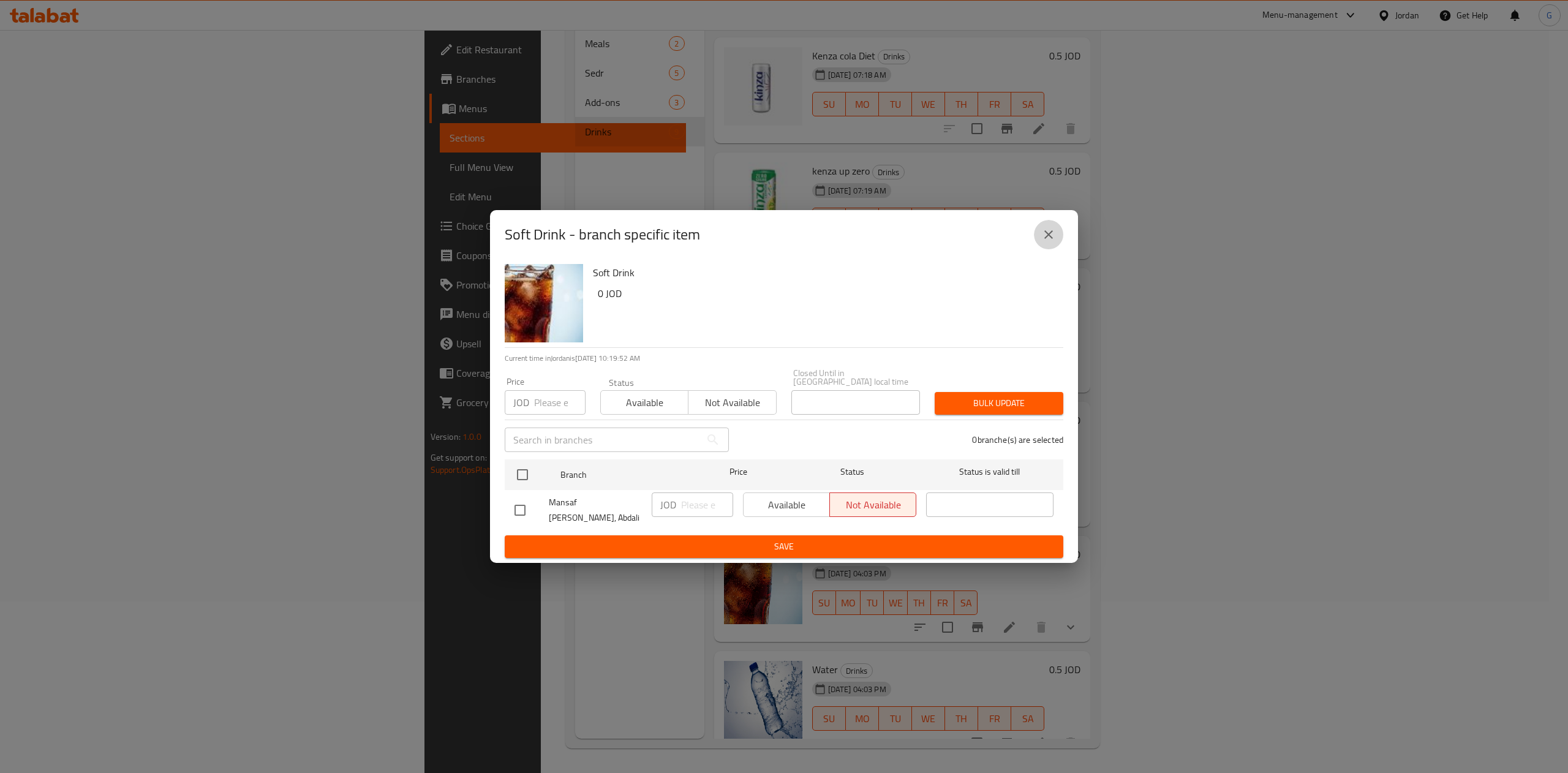
click at [1048, 242] on icon "close" at bounding box center [1048, 235] width 15 height 15
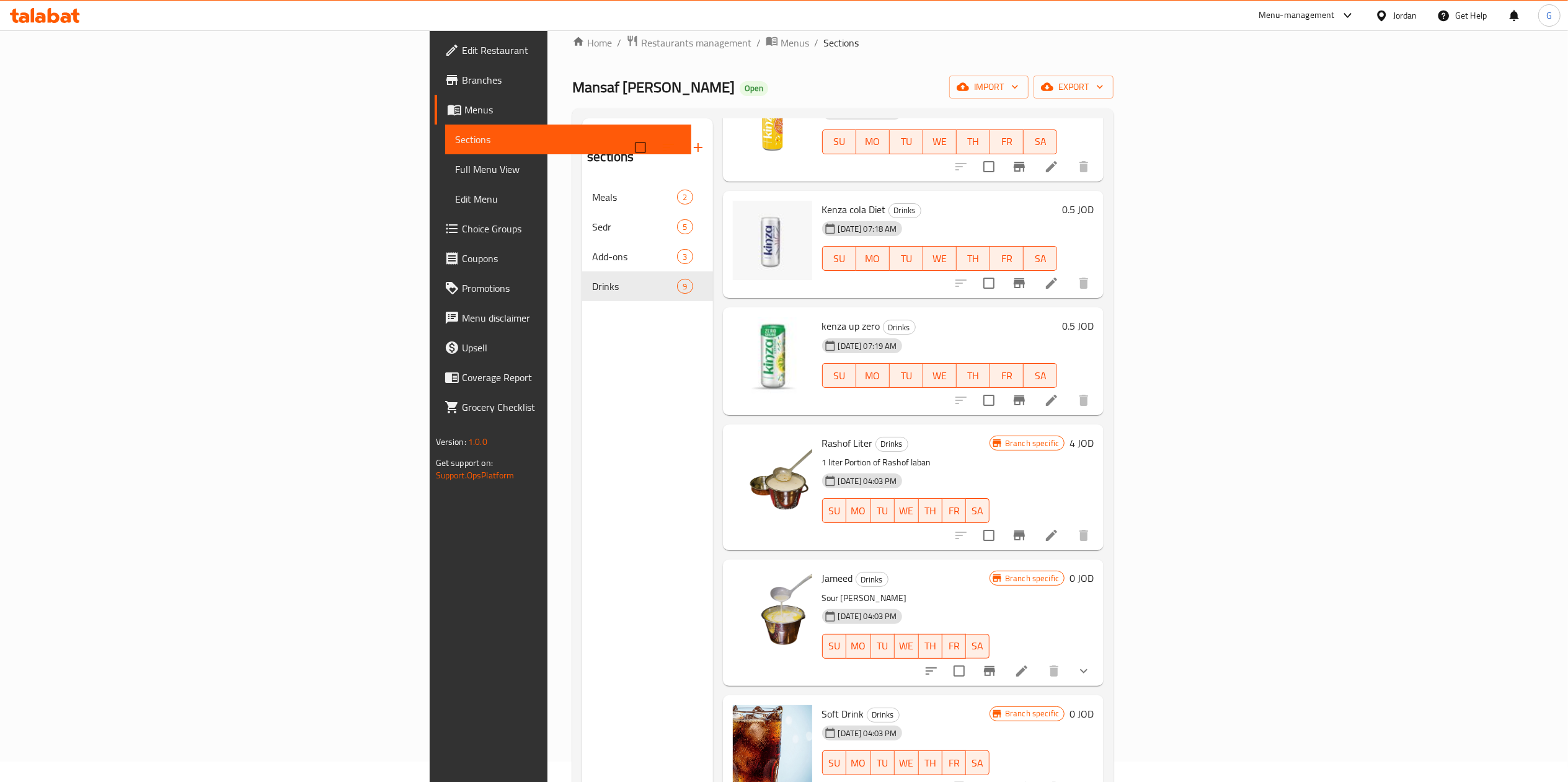
scroll to position [0, 0]
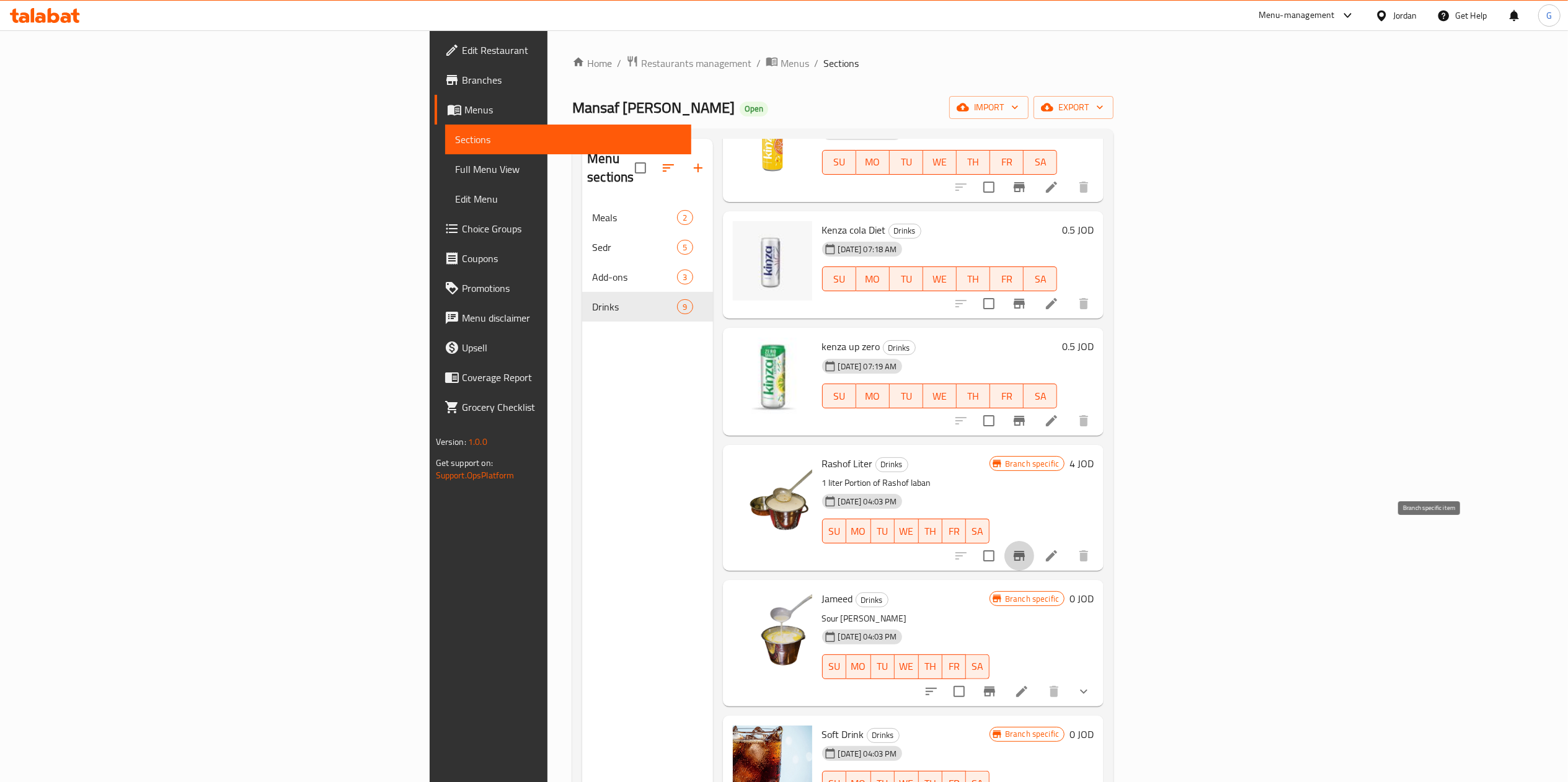
click at [1027, 549] on icon "Branch-specific-item" at bounding box center [1020, 556] width 15 height 15
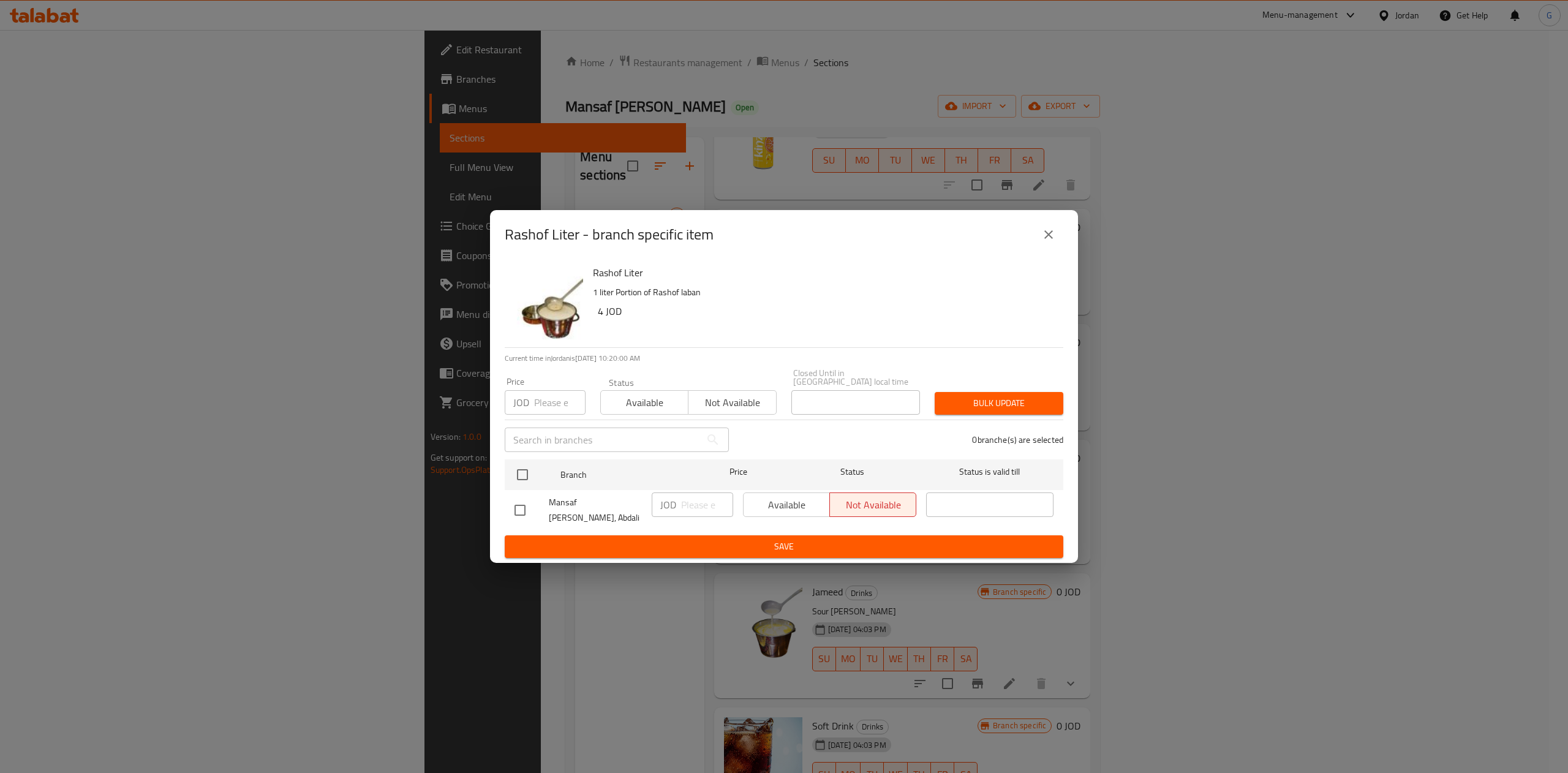
click at [1044, 239] on icon "close" at bounding box center [1048, 235] width 15 height 15
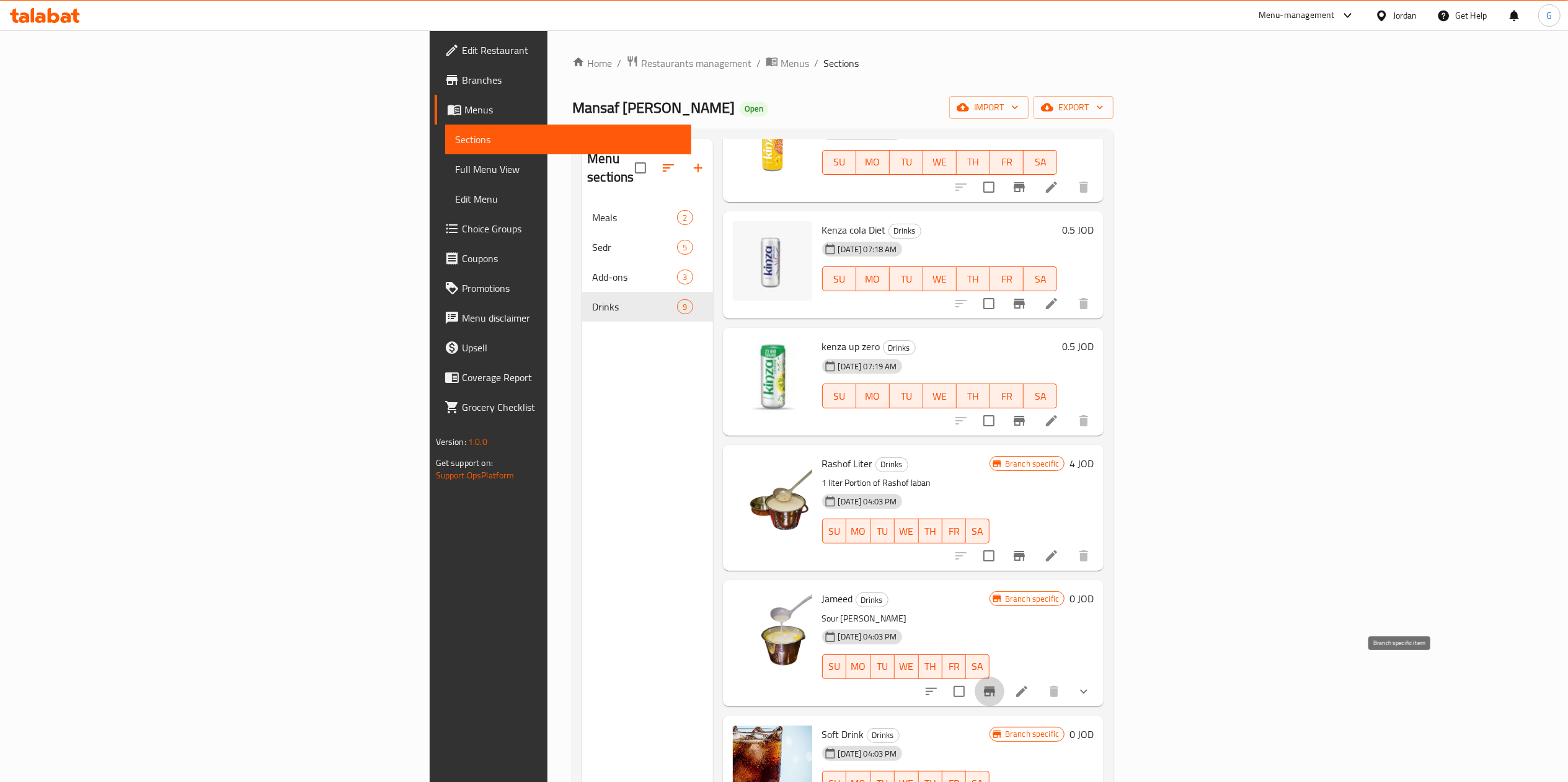
click at [995, 687] on icon "Branch-specific-item" at bounding box center [989, 692] width 11 height 10
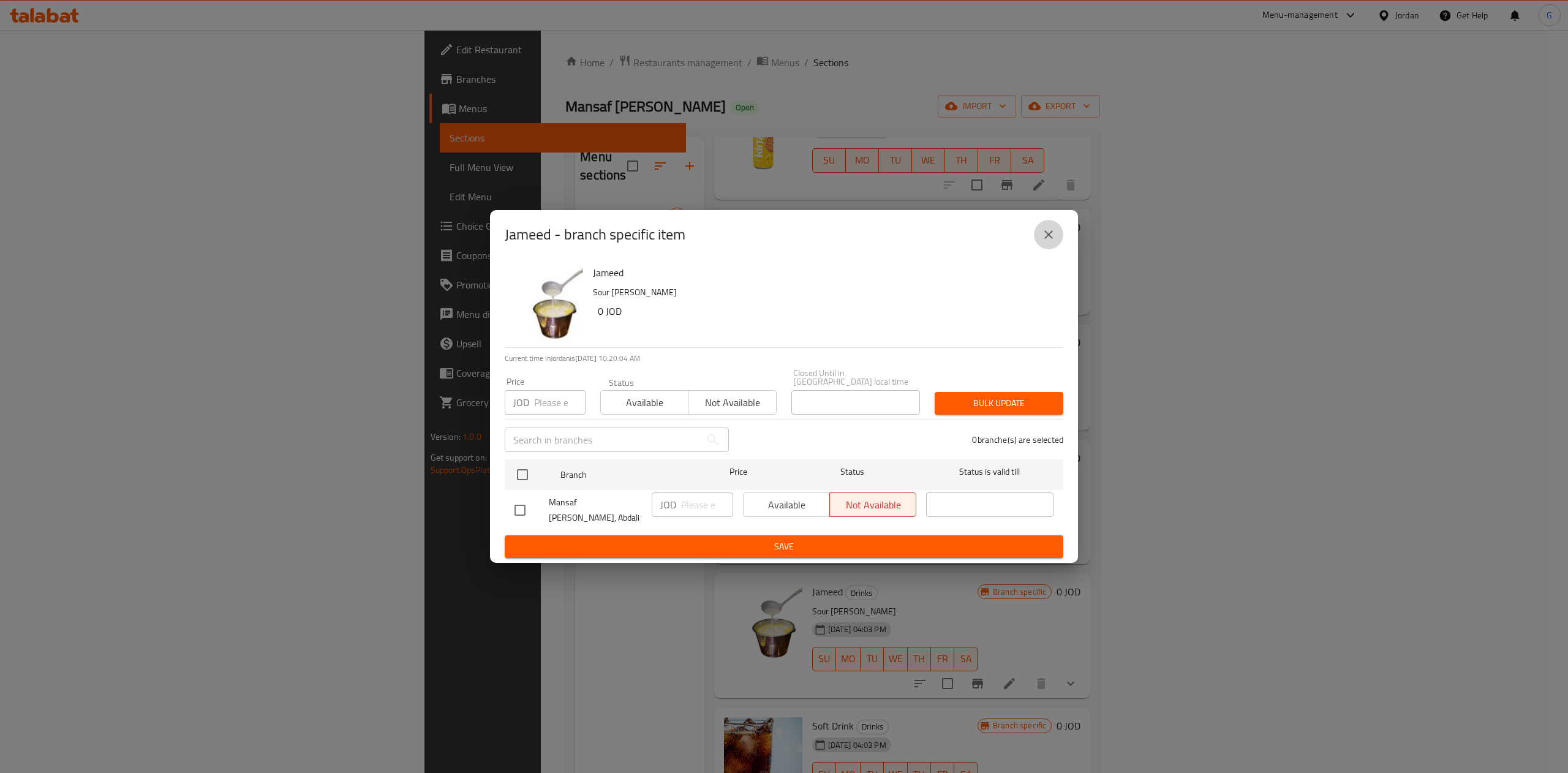
click at [1035, 247] on button "close" at bounding box center [1048, 234] width 29 height 29
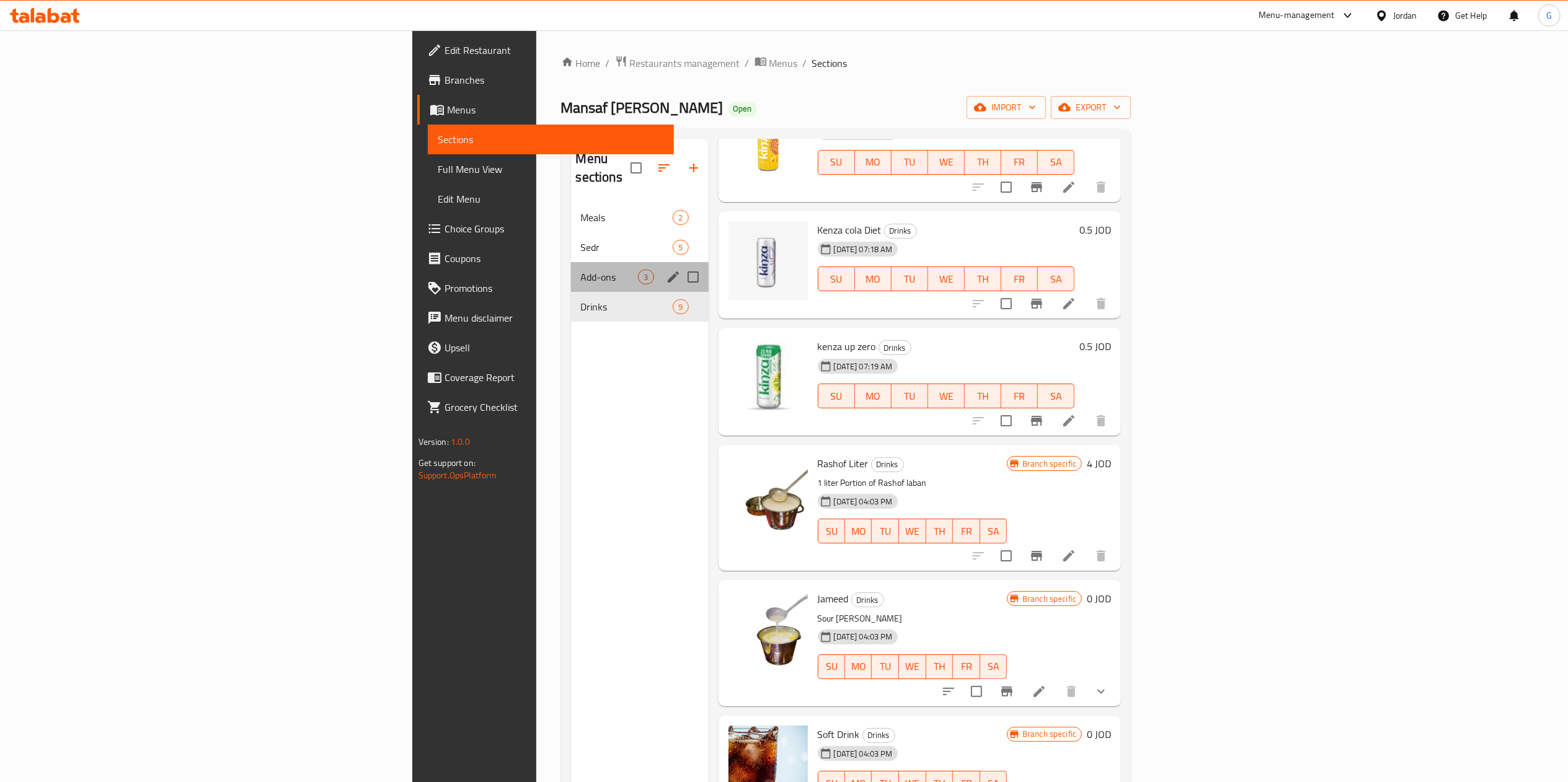
click at [571, 262] on div "Add-ons 3" at bounding box center [640, 276] width 137 height 30
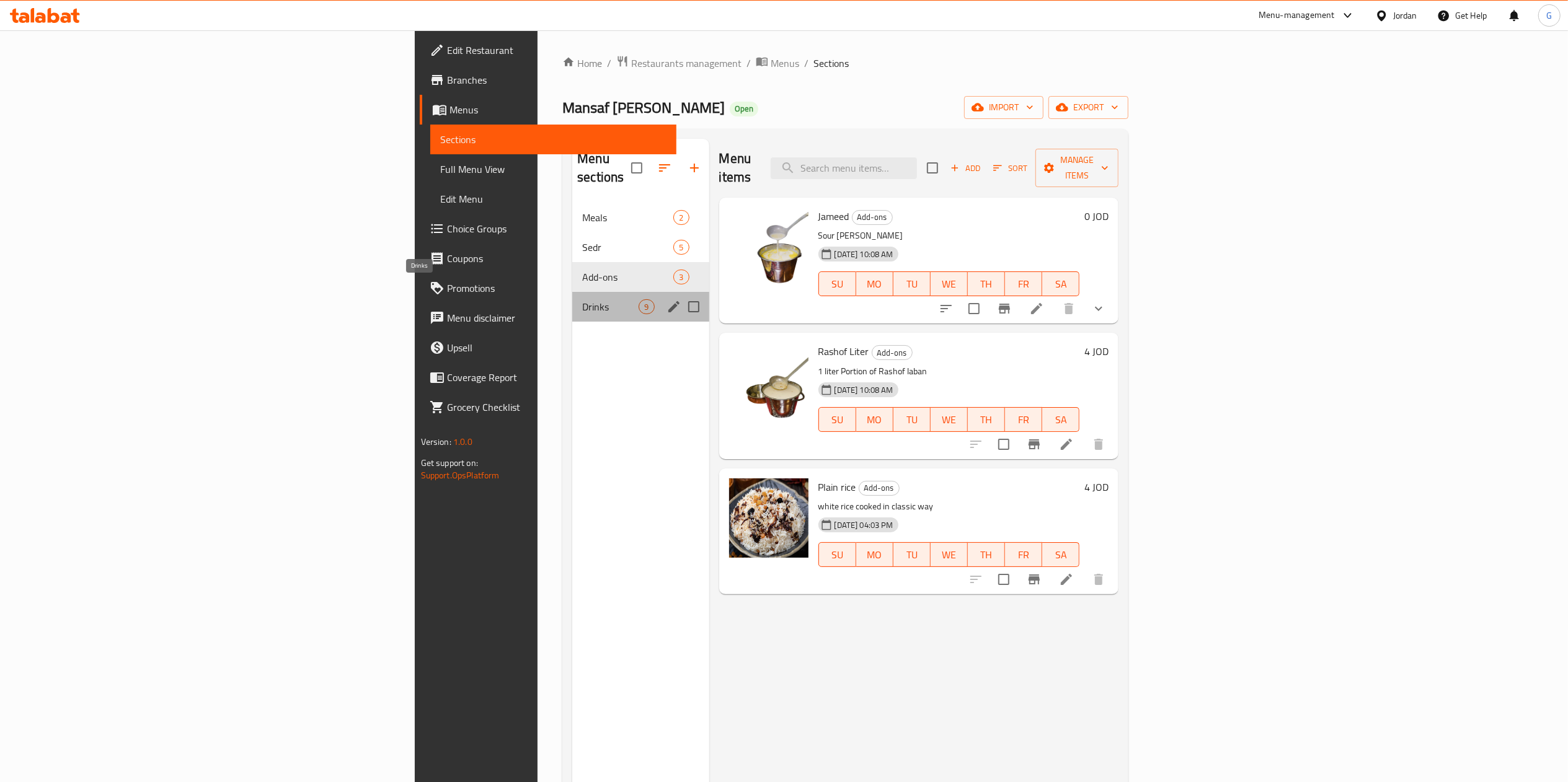
click at [582, 299] on span "Drinks" at bounding box center [610, 307] width 57 height 15
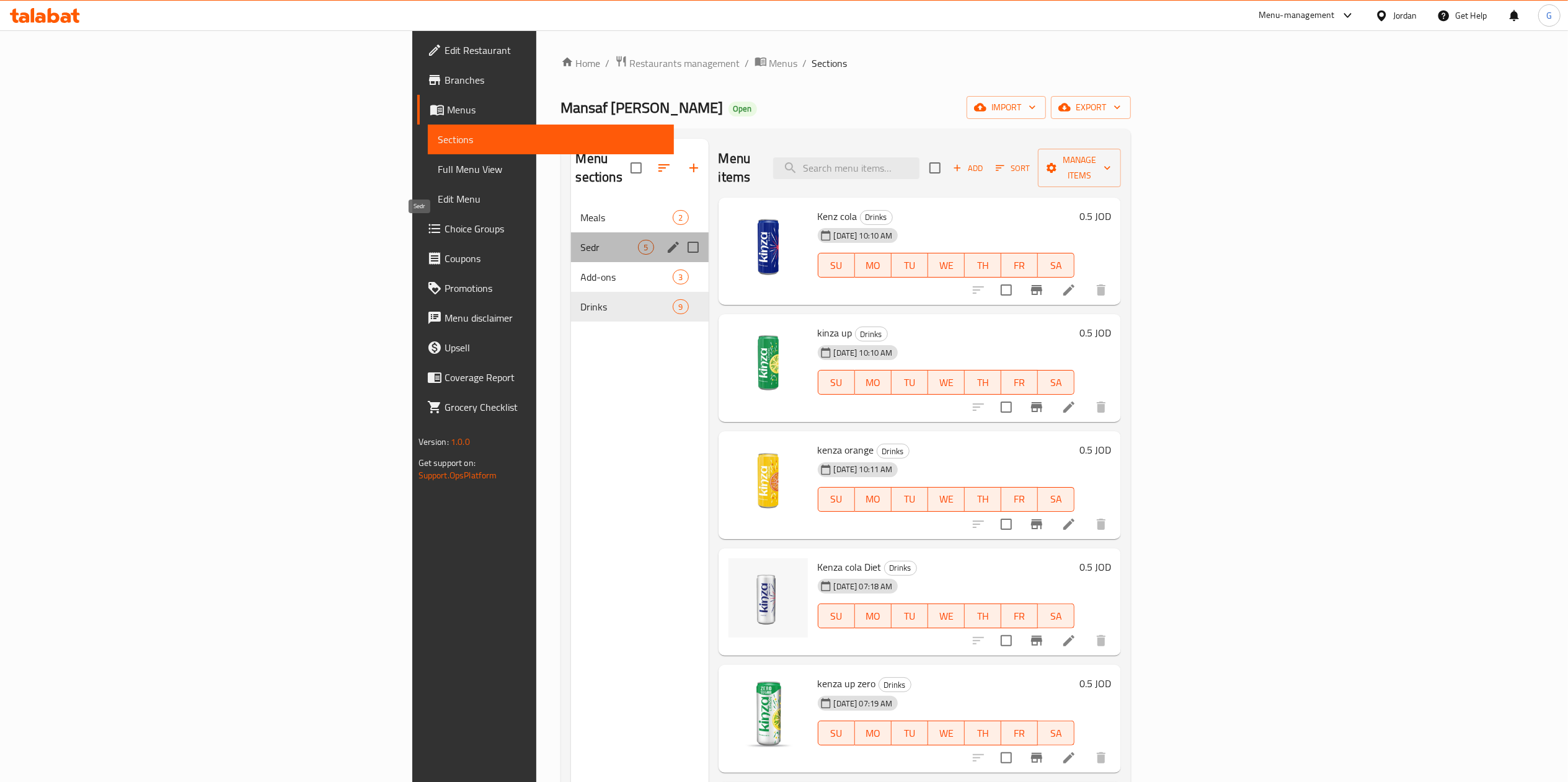
click at [581, 240] on span "Sedr" at bounding box center [610, 248] width 58 height 15
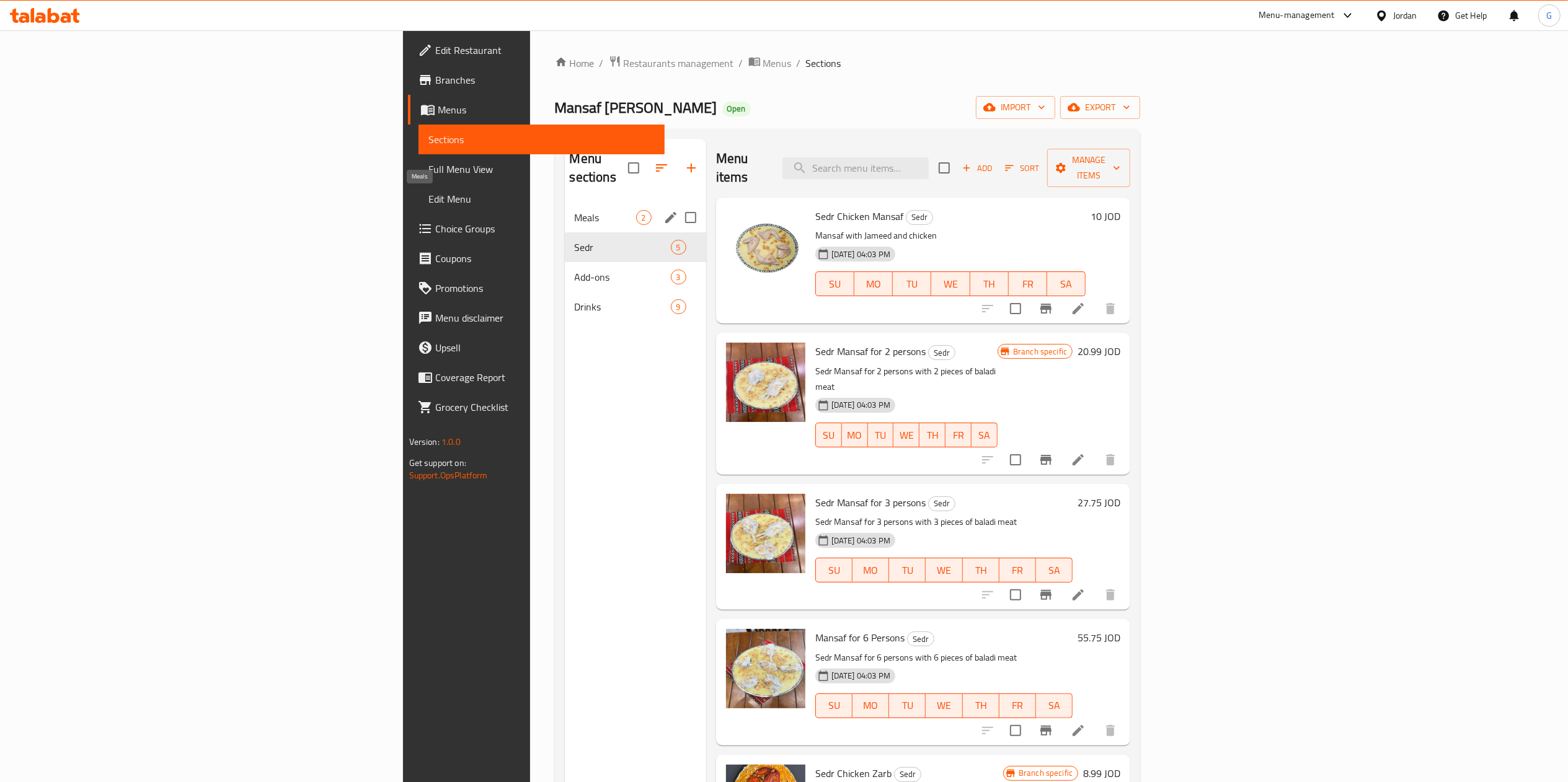
click at [575, 210] on span "Meals" at bounding box center [606, 218] width 61 height 15
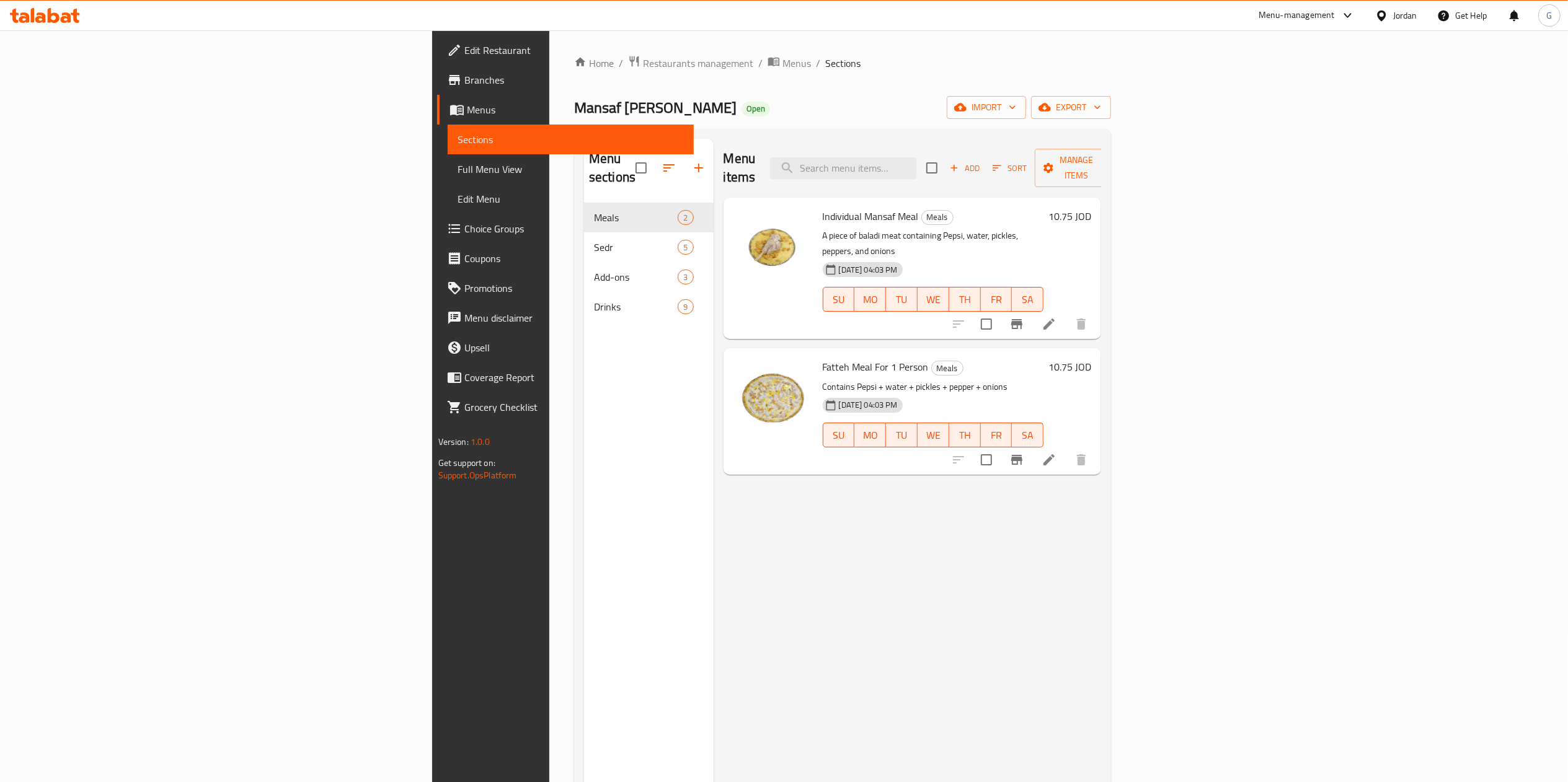
click at [52, 8] on icon at bounding box center [45, 16] width 70 height 15
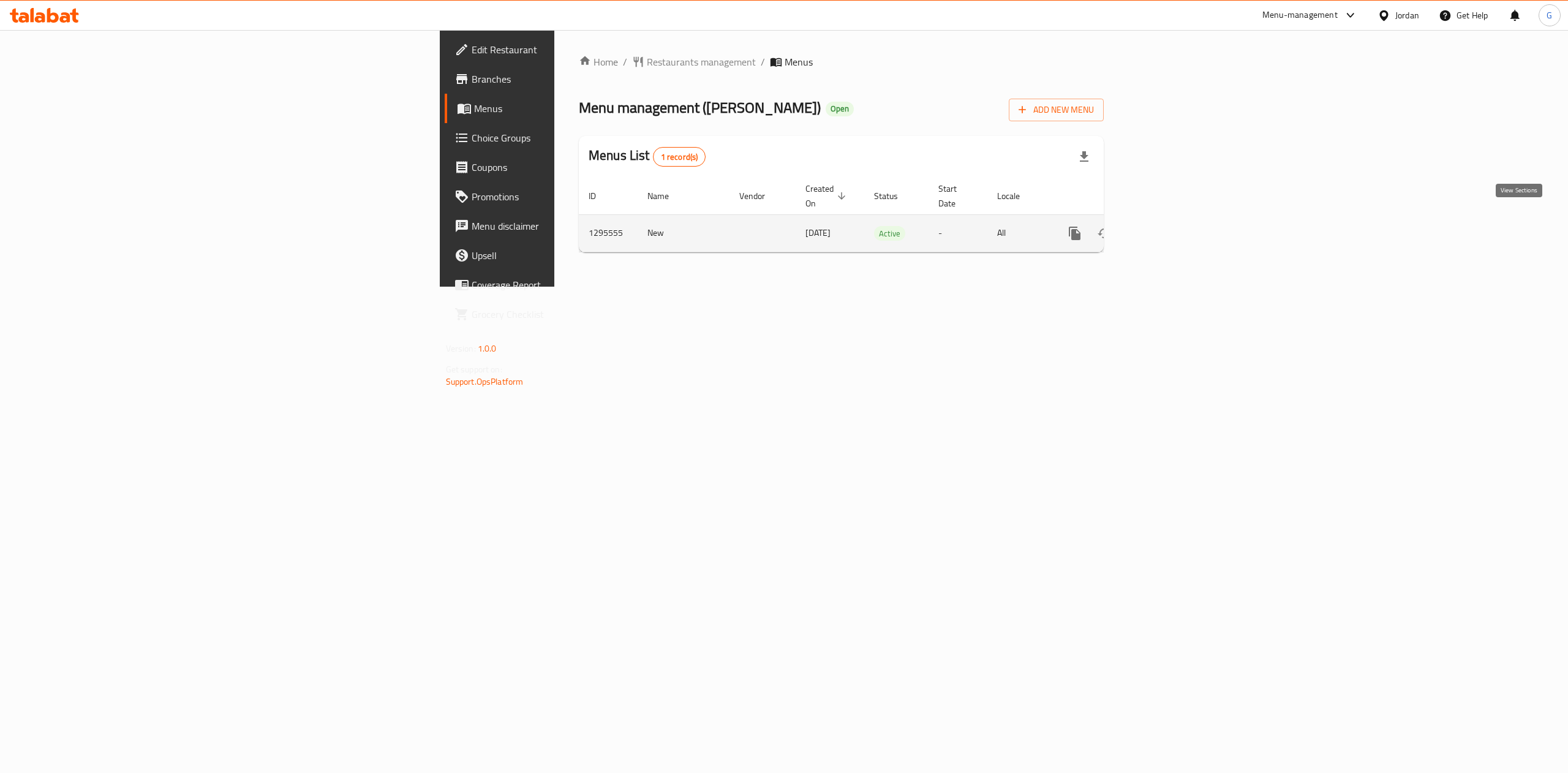
click at [1171, 226] on icon "enhanced table" at bounding box center [1163, 234] width 15 height 15
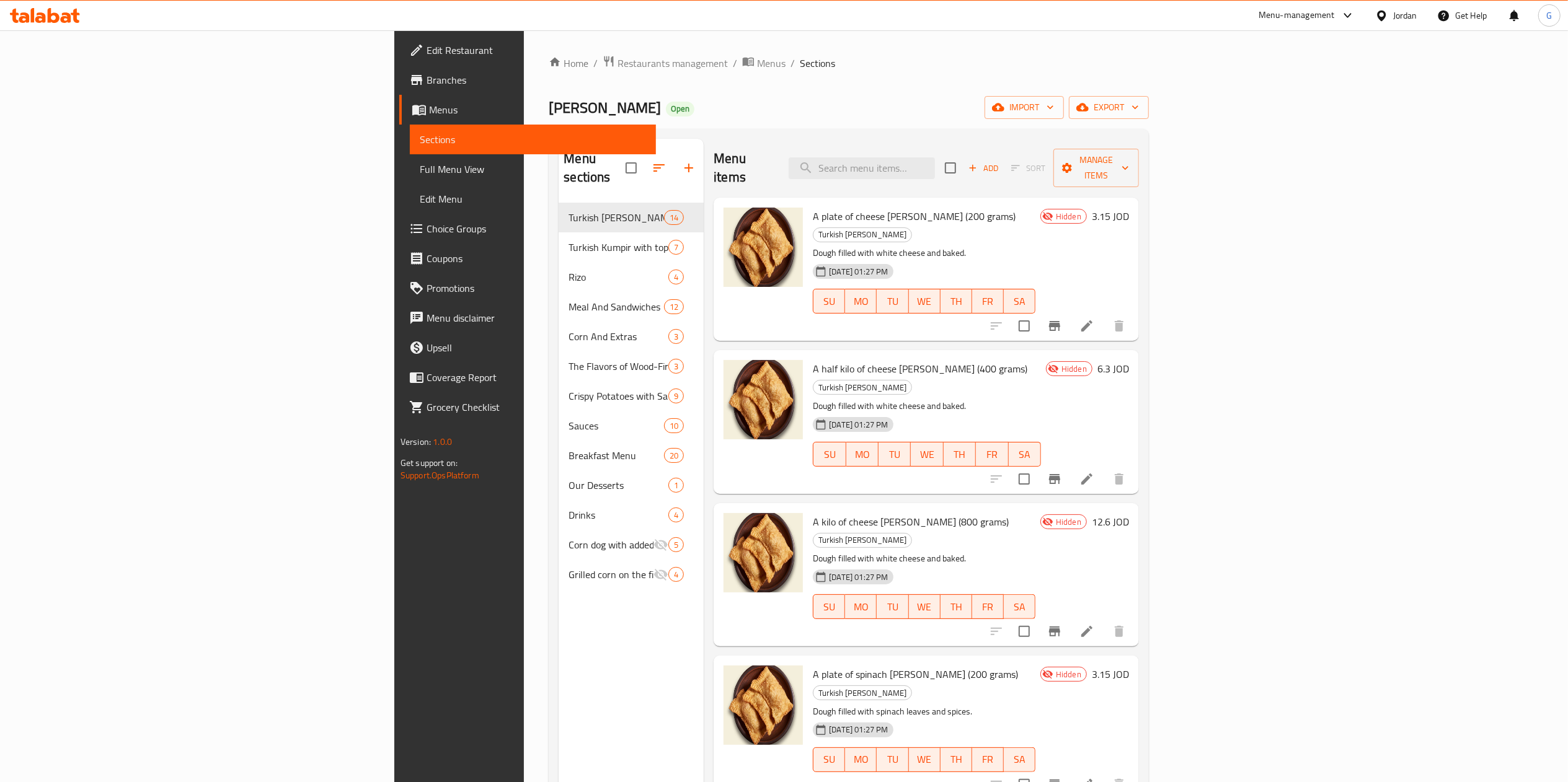
click at [55, 19] on icon at bounding box center [45, 16] width 70 height 15
